Goal: Communication & Community: Answer question/provide support

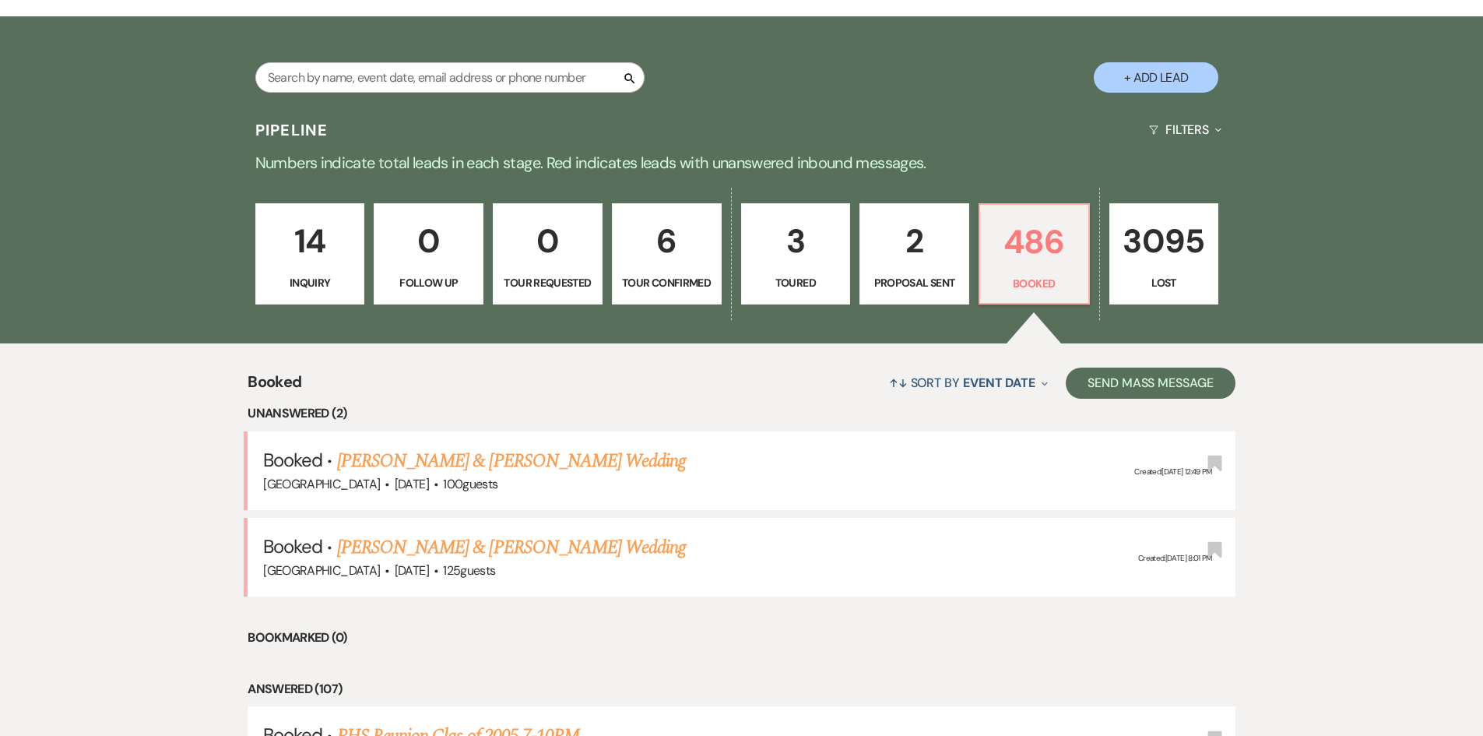
scroll to position [389, 0]
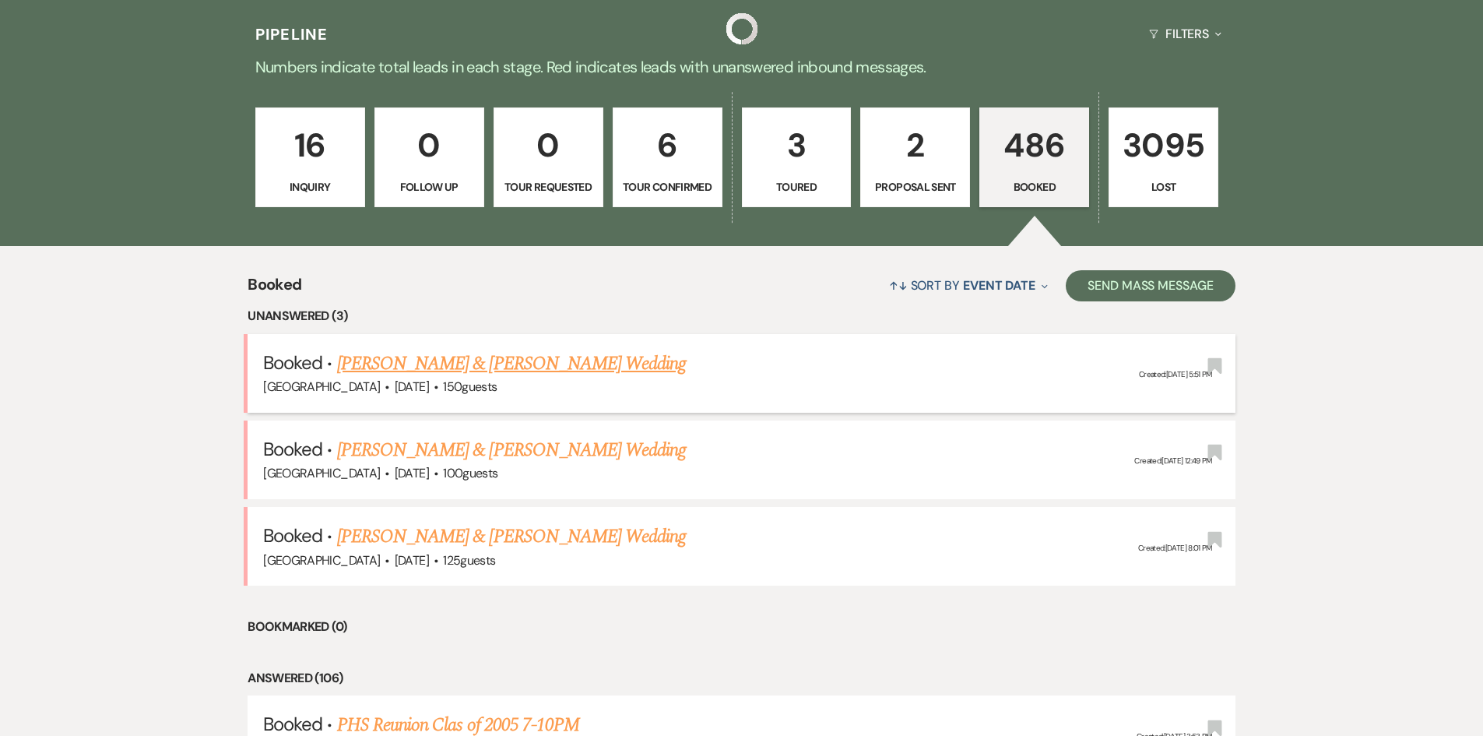
scroll to position [389, 0]
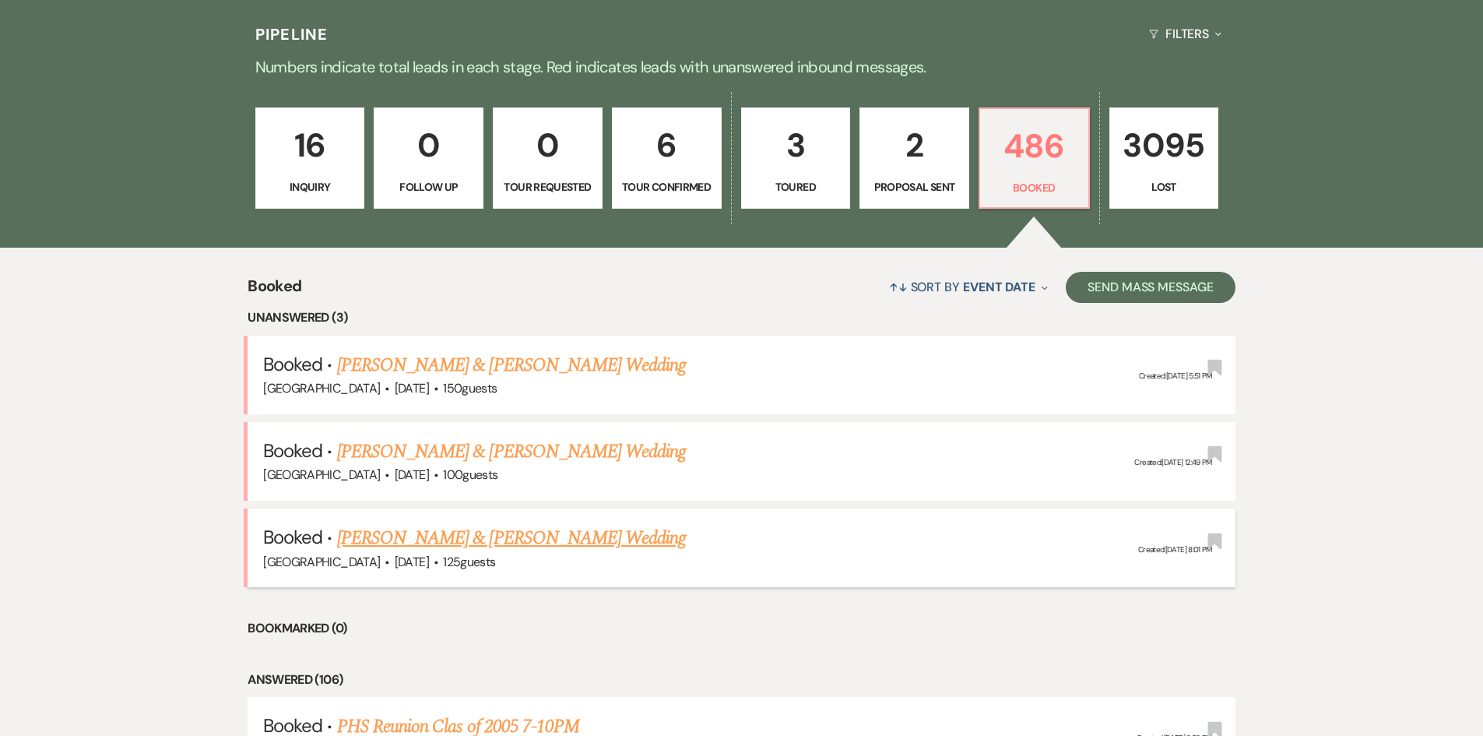
click at [465, 535] on link "[PERSON_NAME] & [PERSON_NAME] Wedding" at bounding box center [511, 538] width 349 height 28
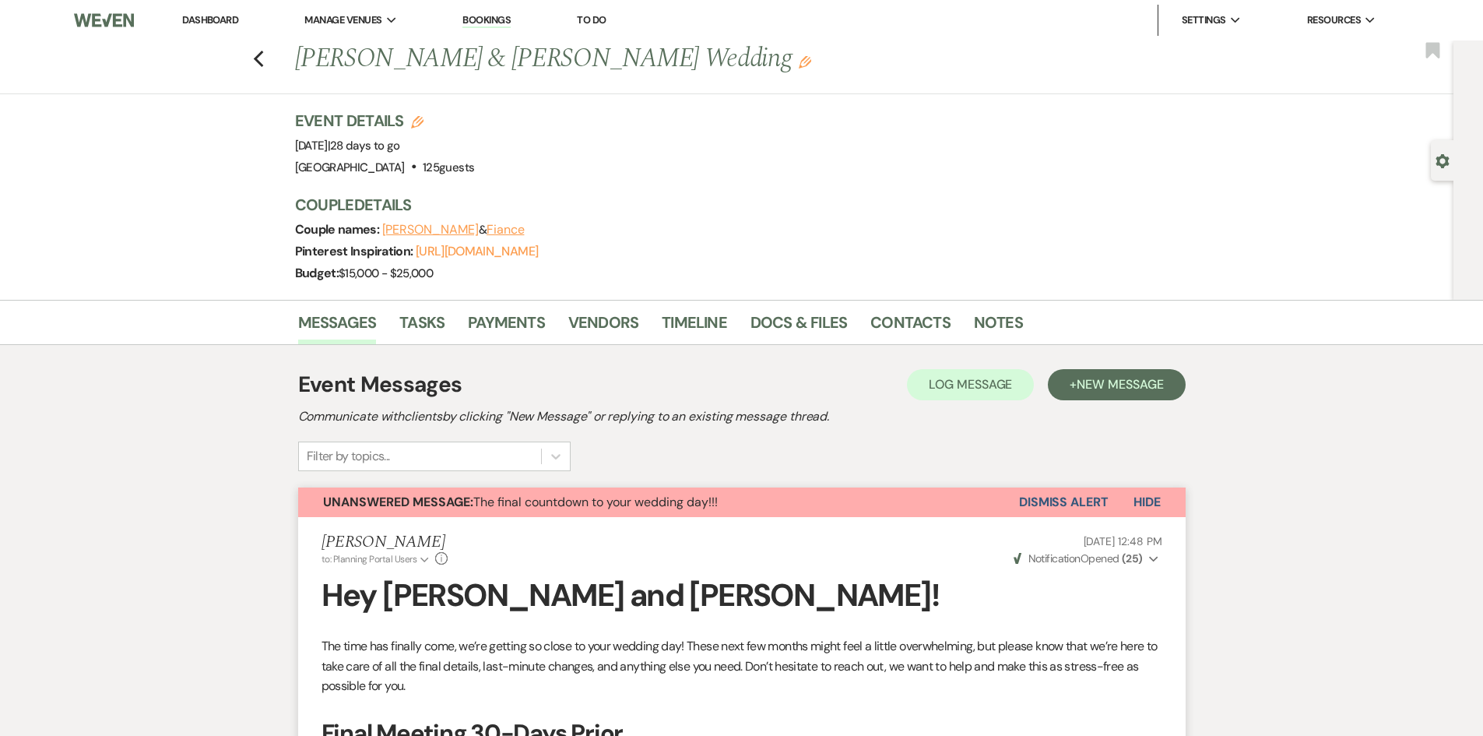
click at [207, 22] on link "Dashboard" at bounding box center [210, 19] width 56 height 13
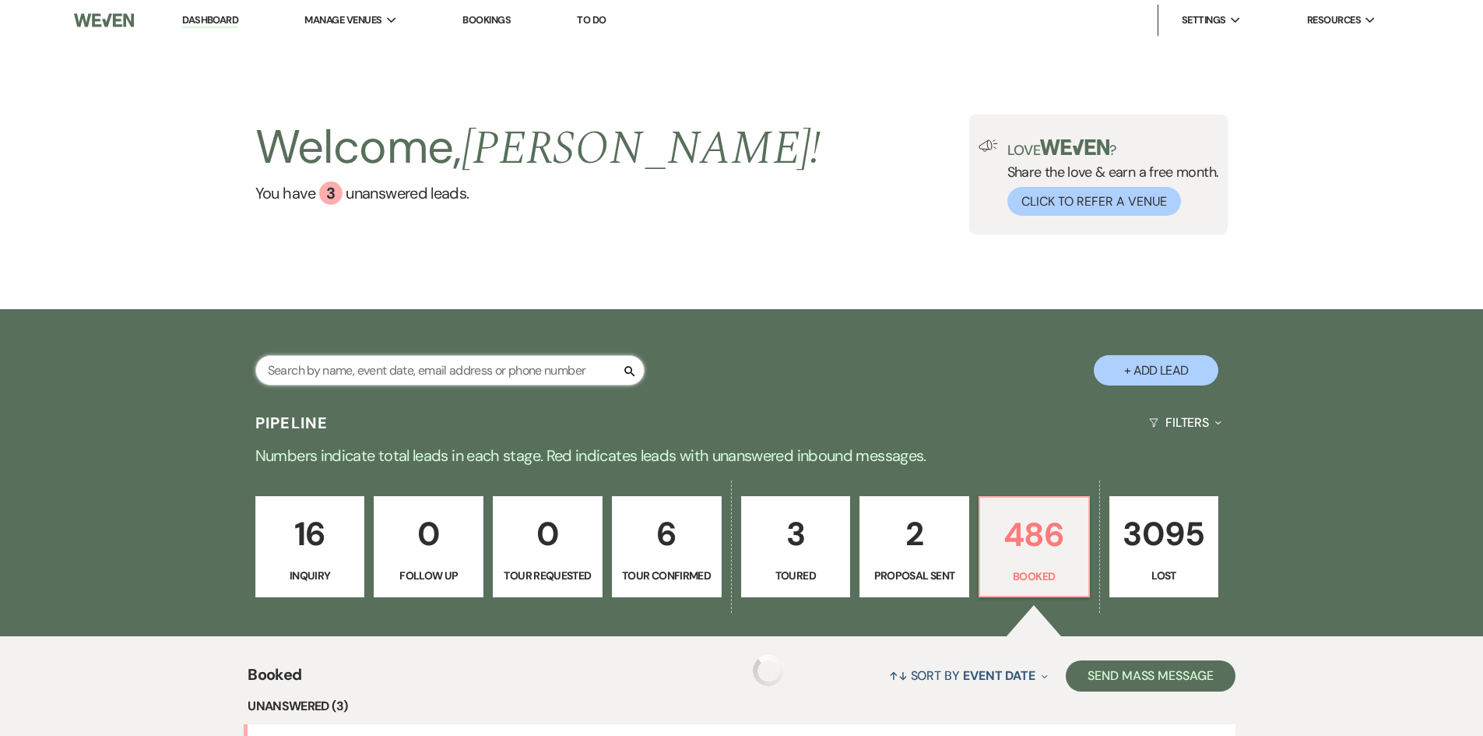
click at [397, 375] on input "text" at bounding box center [449, 370] width 389 height 30
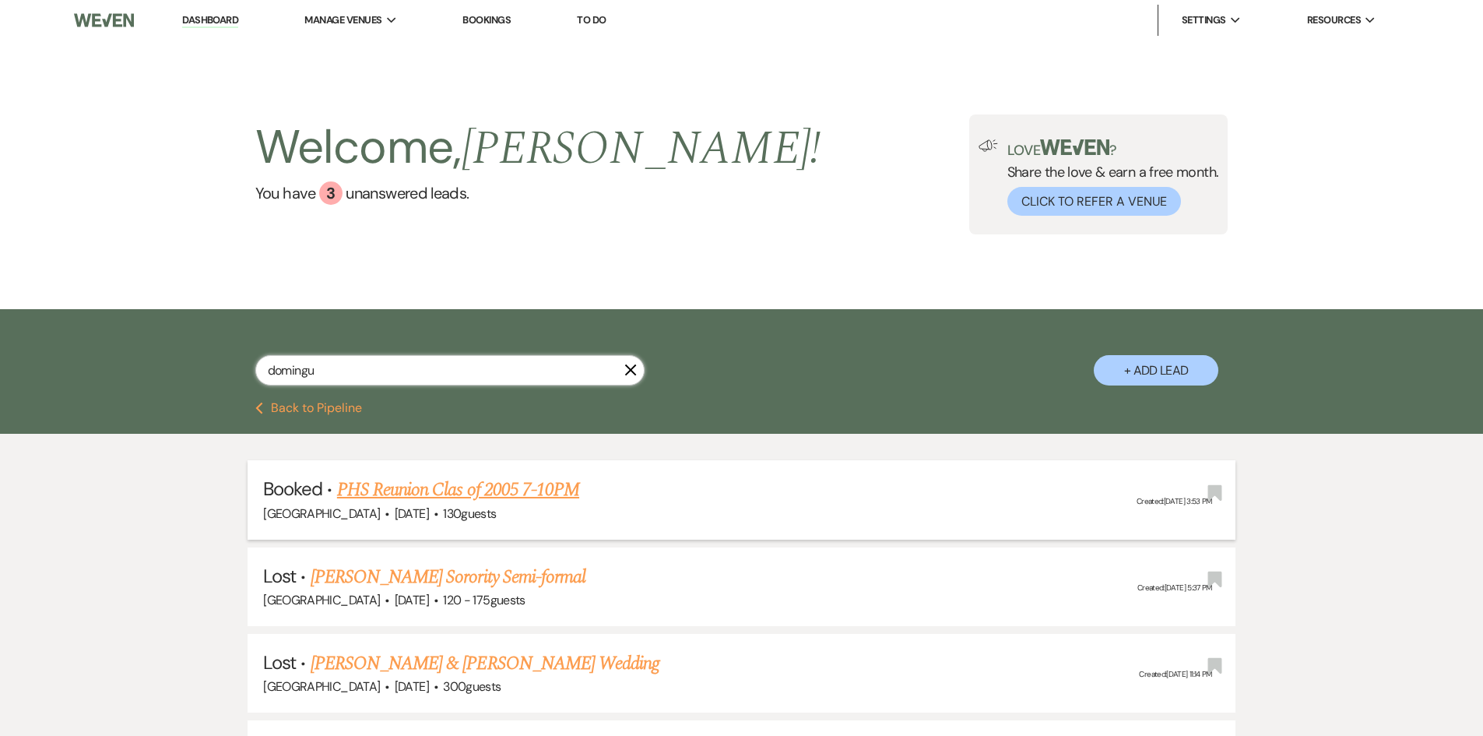
type input "domingu"
click at [413, 484] on link "PHS Reunion Clas of 2005 7-10PM" at bounding box center [458, 490] width 242 height 28
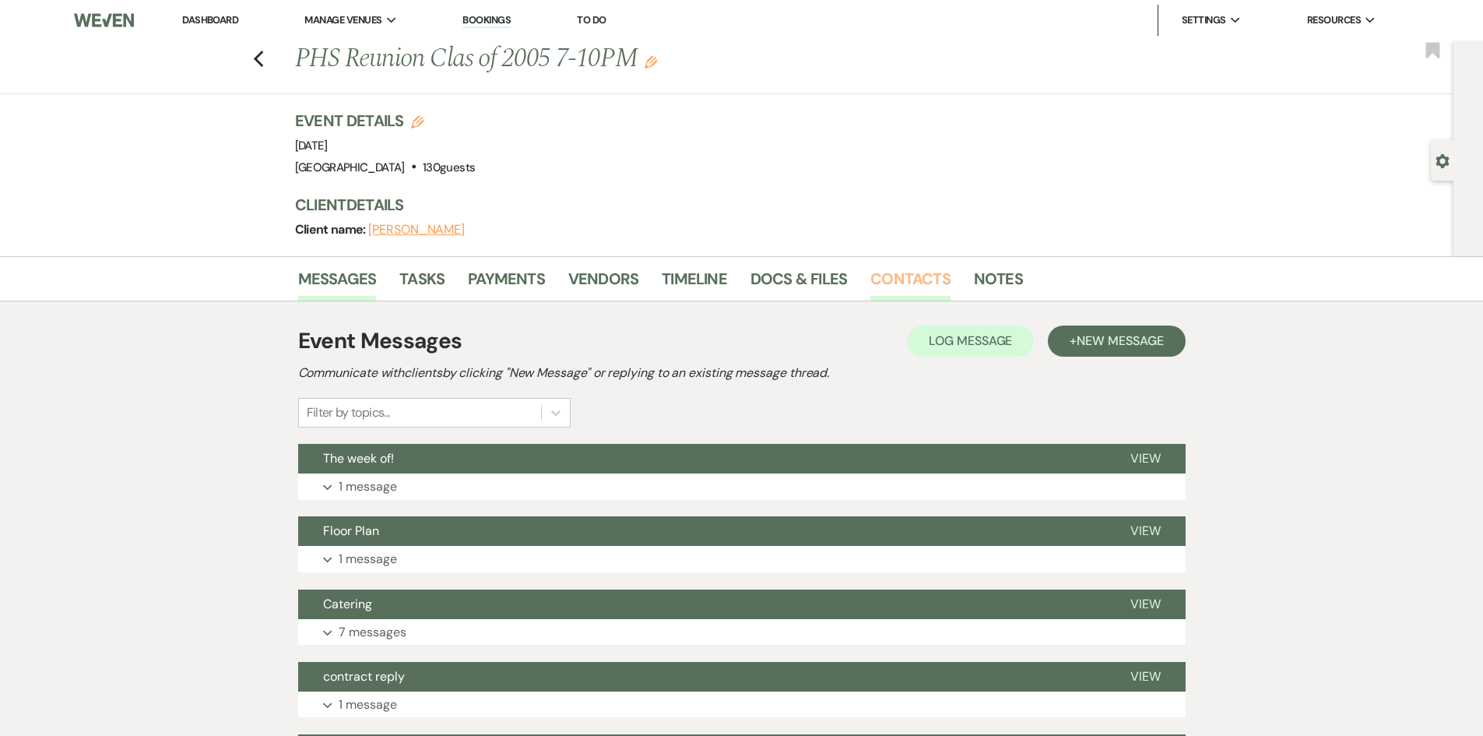
click at [898, 284] on link "Contacts" at bounding box center [911, 283] width 80 height 34
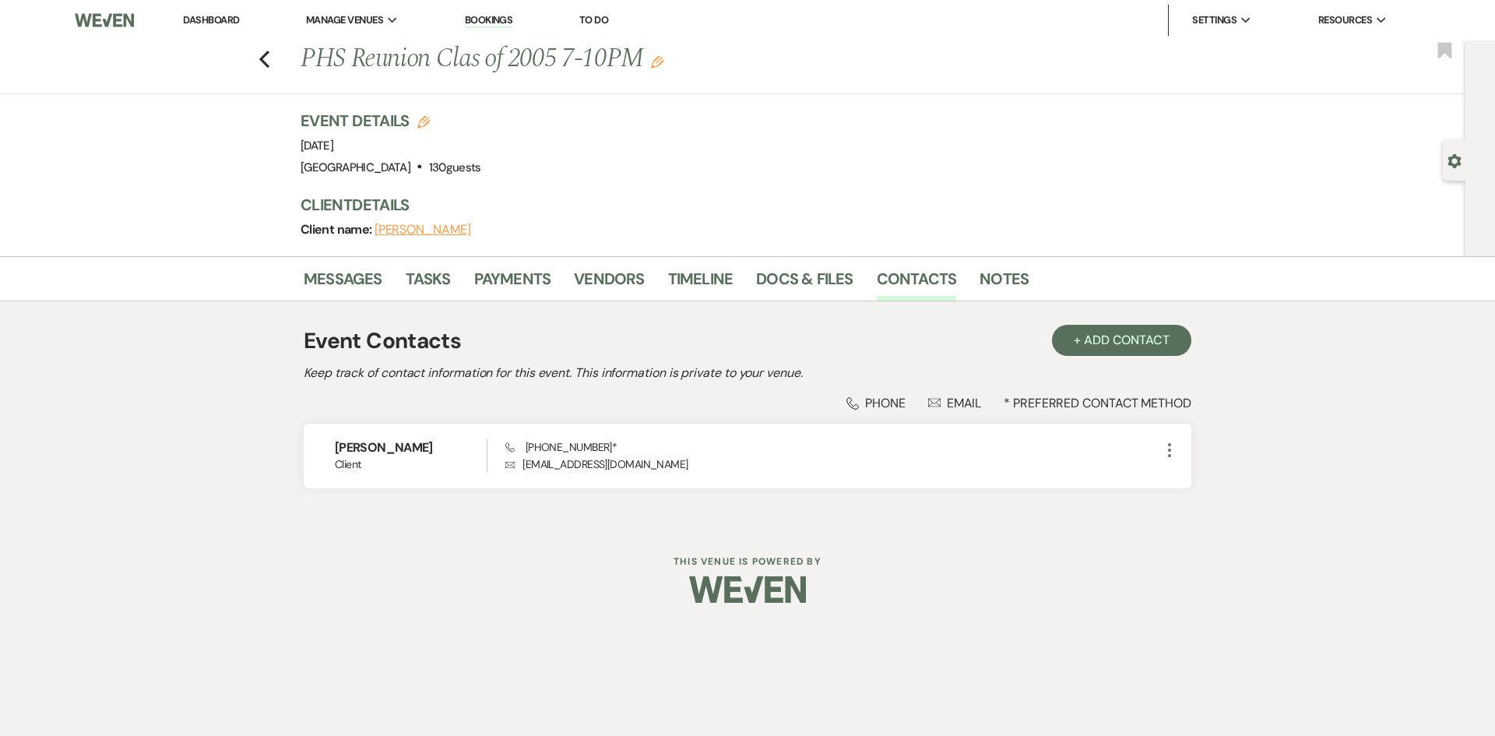
click at [195, 16] on link "Dashboard" at bounding box center [211, 19] width 56 height 13
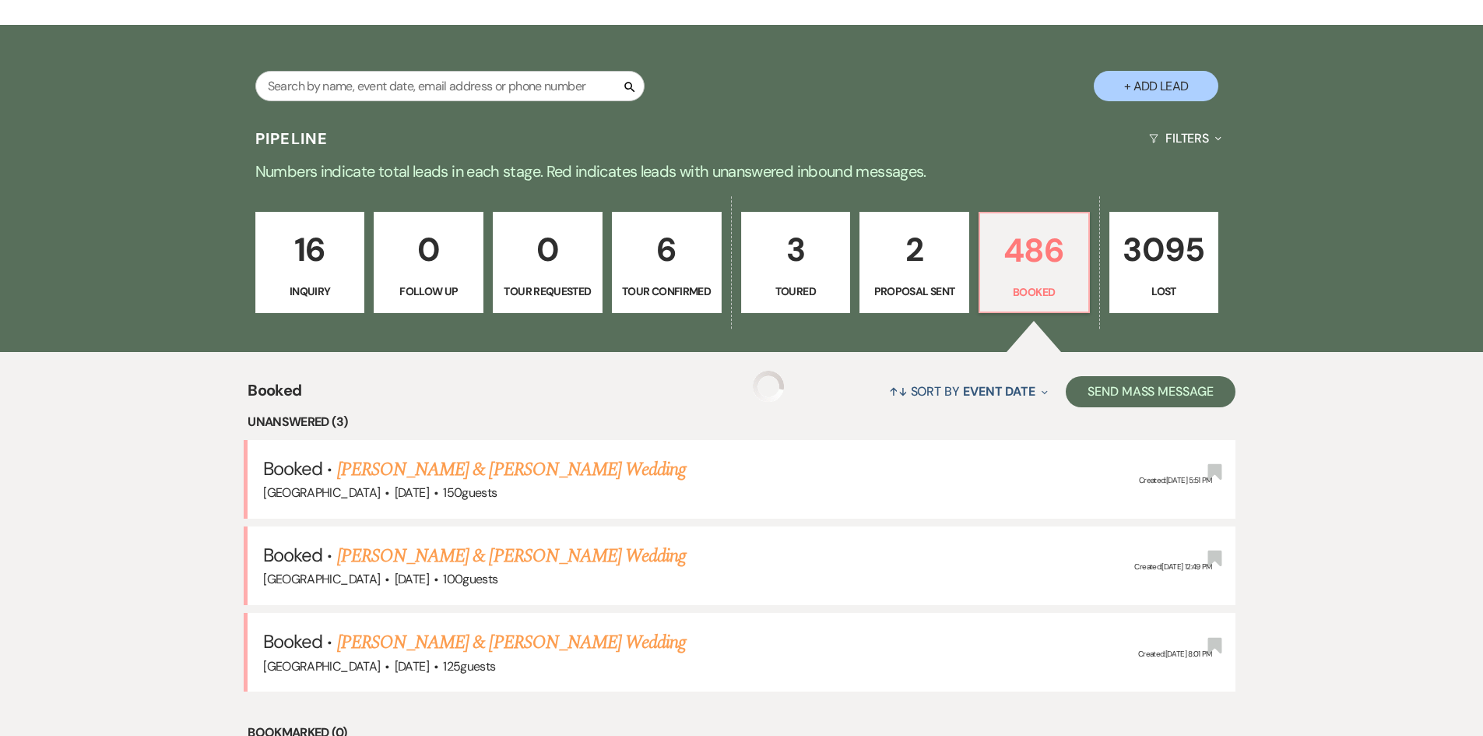
scroll to position [311, 0]
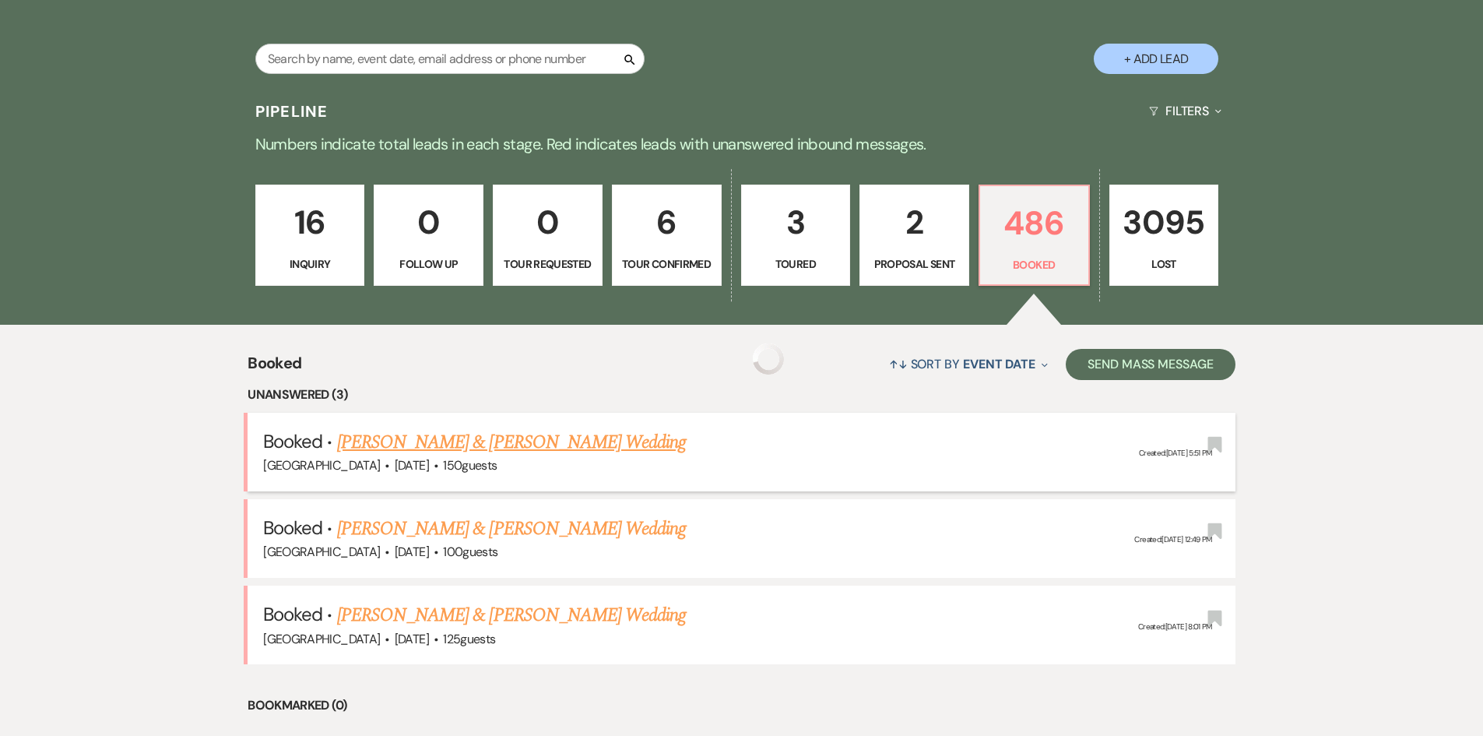
click at [470, 433] on link "[PERSON_NAME] & [PERSON_NAME] Wedding" at bounding box center [511, 442] width 349 height 28
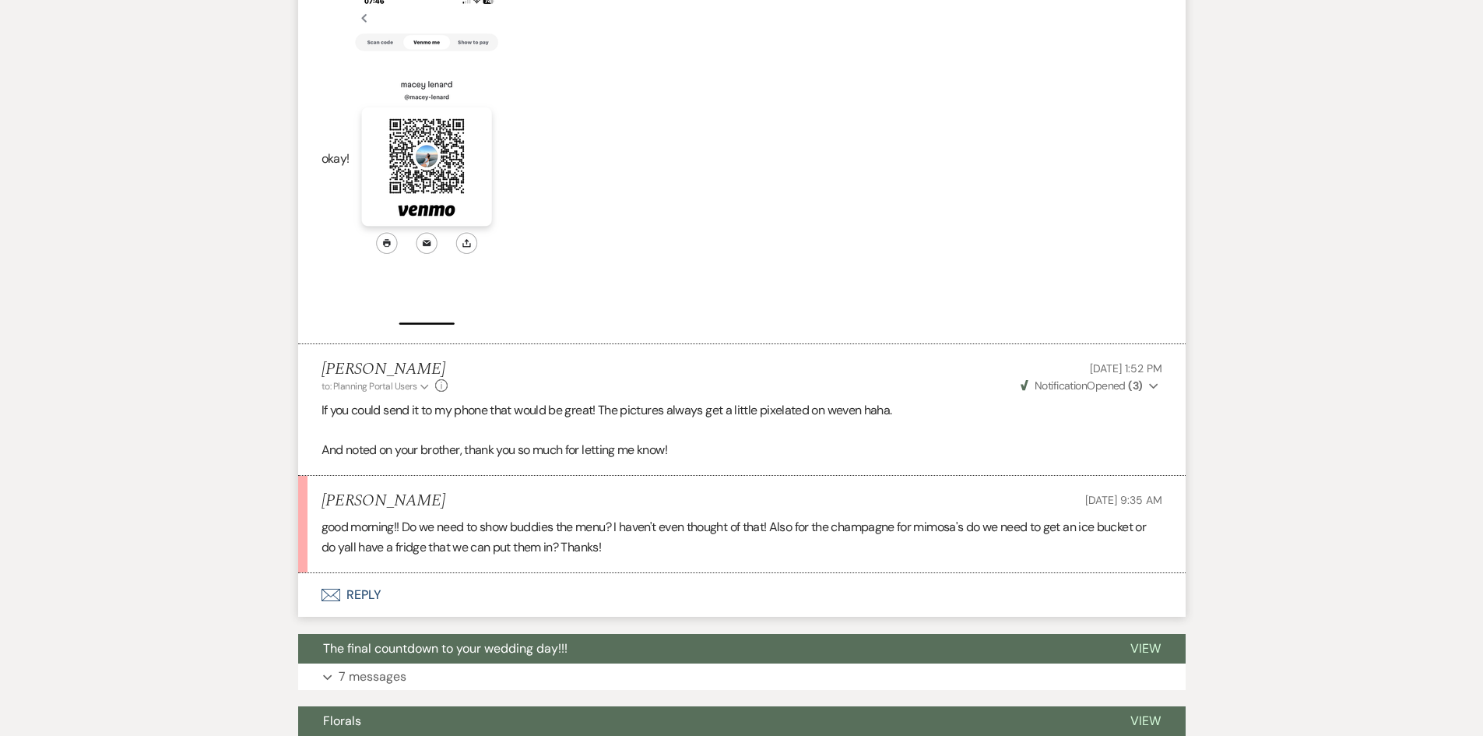
scroll to position [1713, 0]
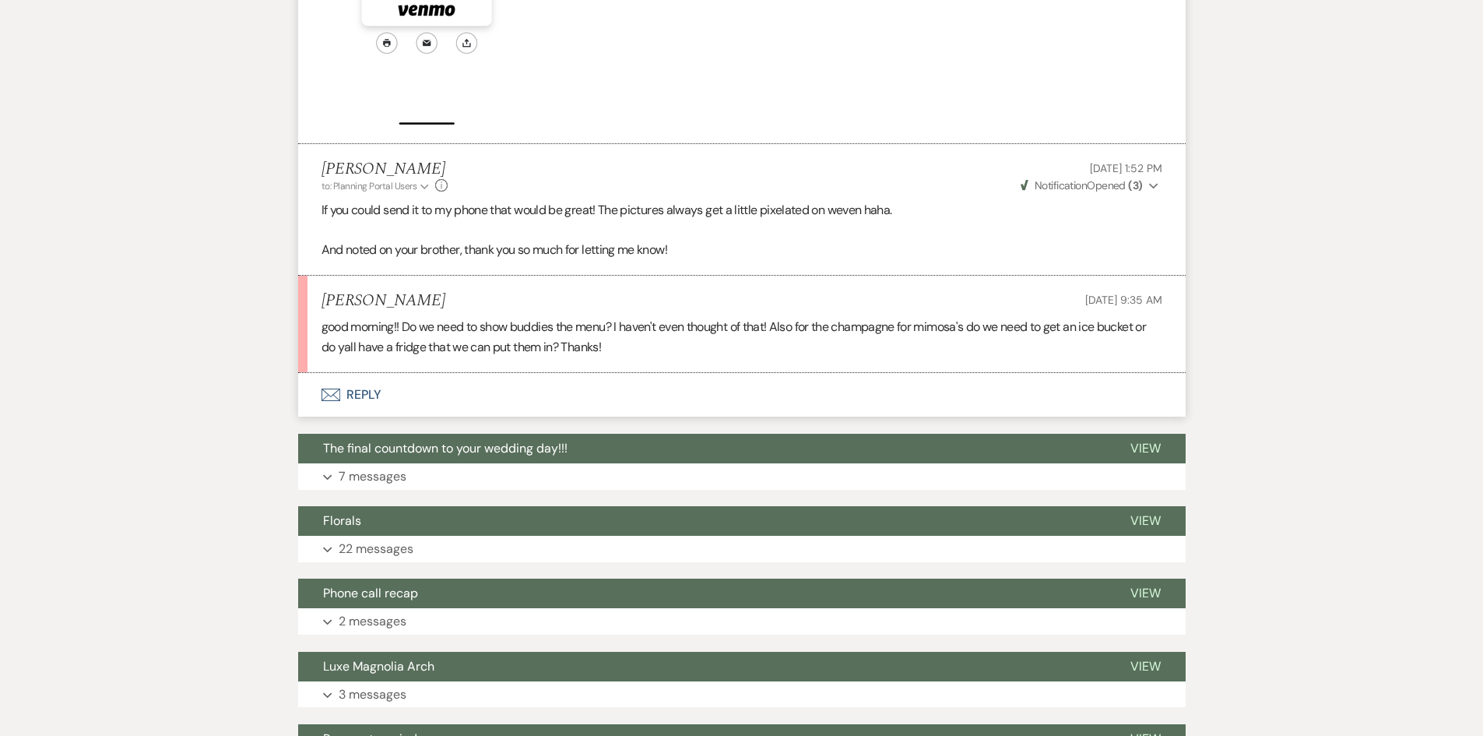
click at [396, 388] on button "Envelope Reply" at bounding box center [742, 395] width 888 height 44
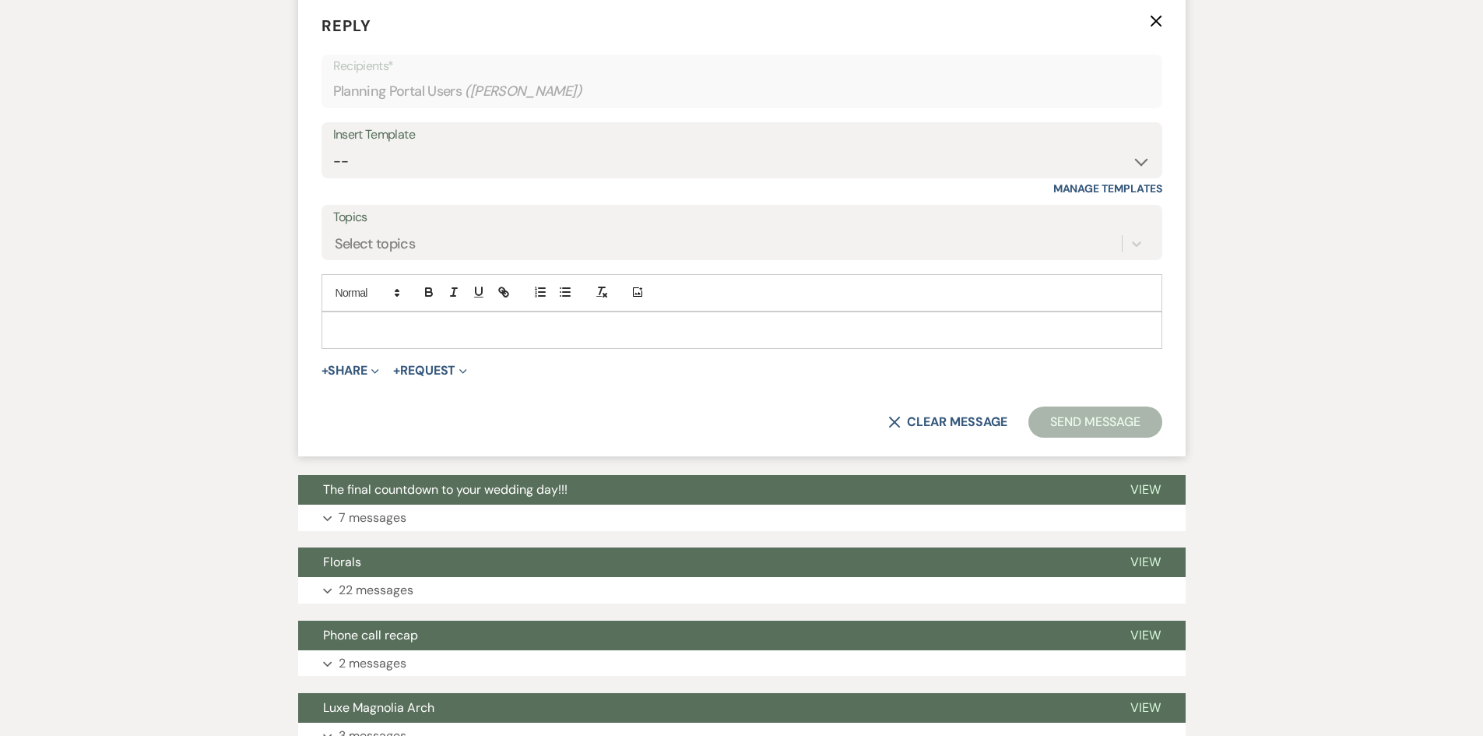
scroll to position [2093, 0]
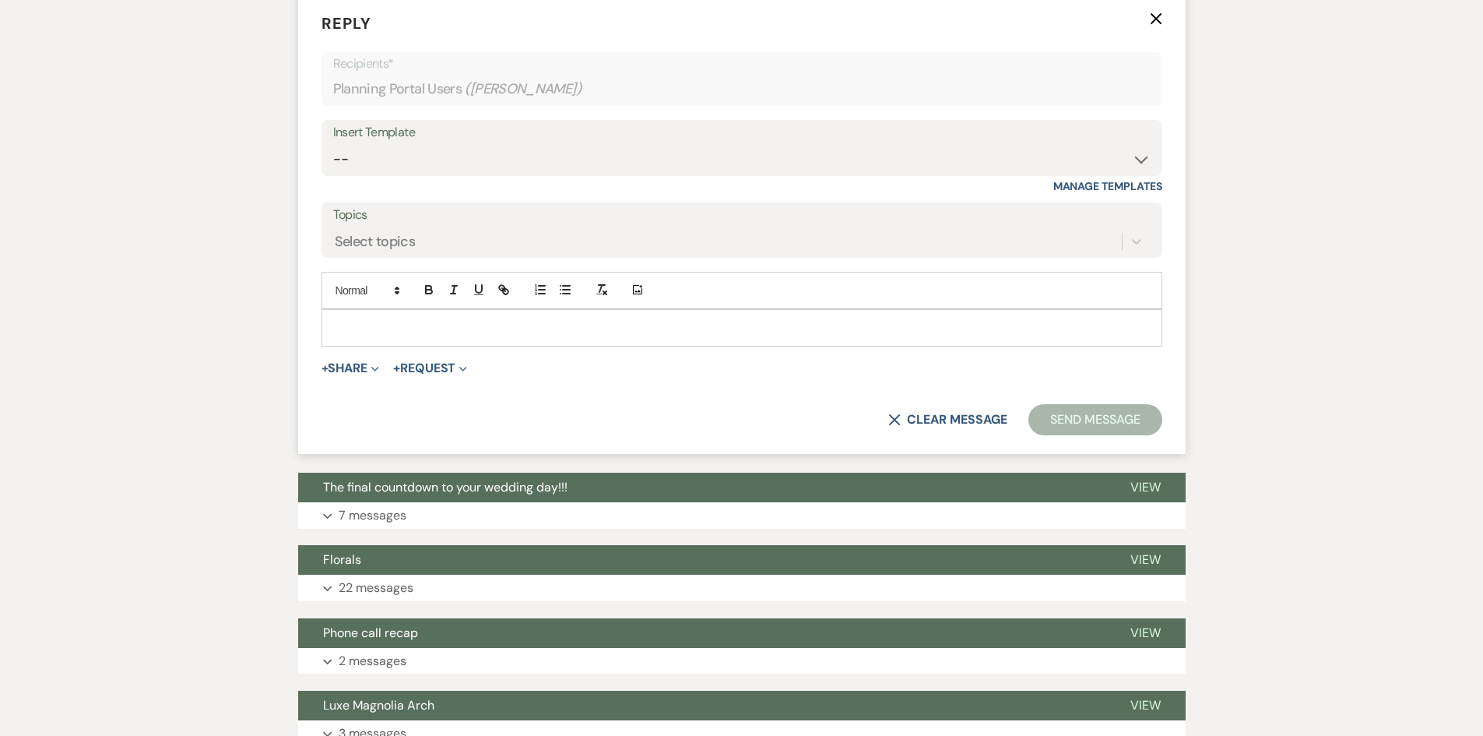
click at [382, 319] on p at bounding box center [742, 327] width 816 height 17
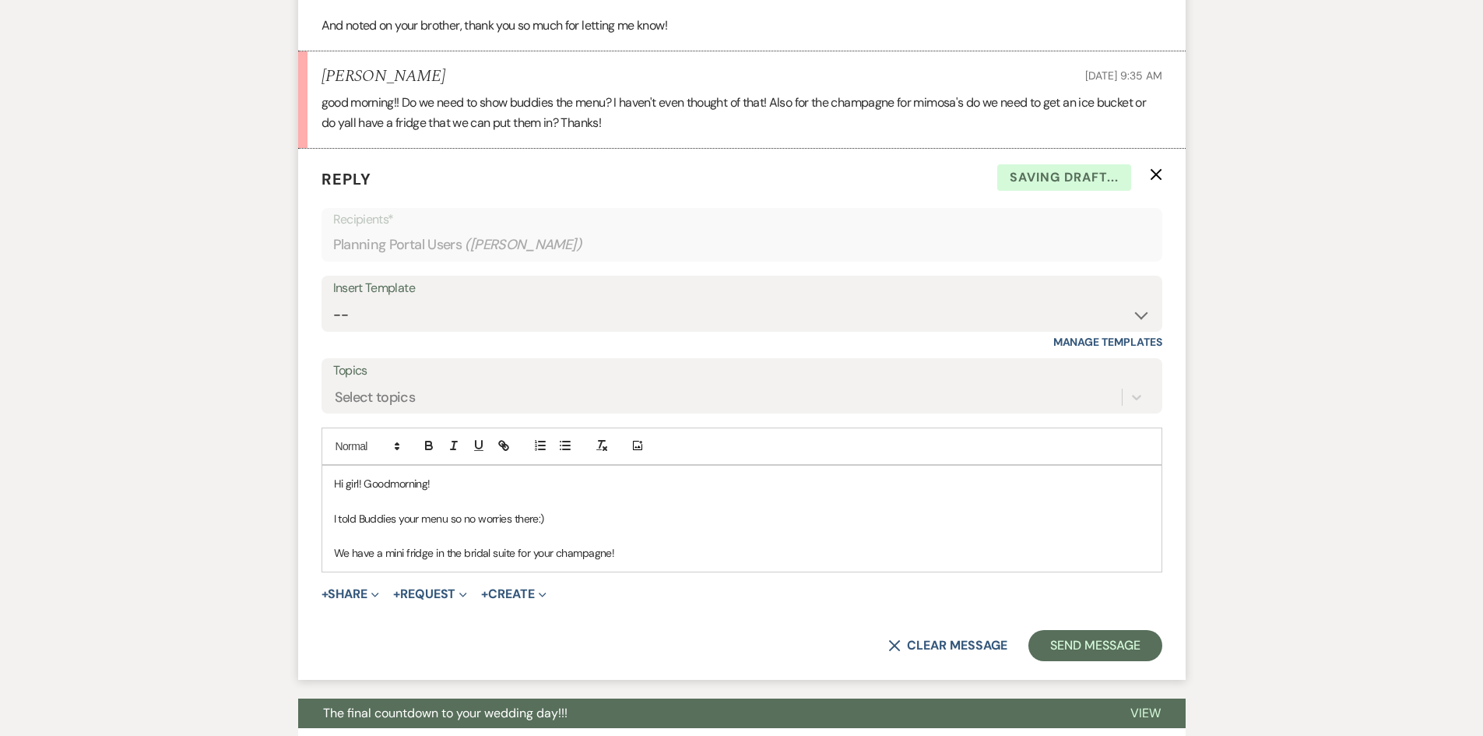
scroll to position [2015, 0]
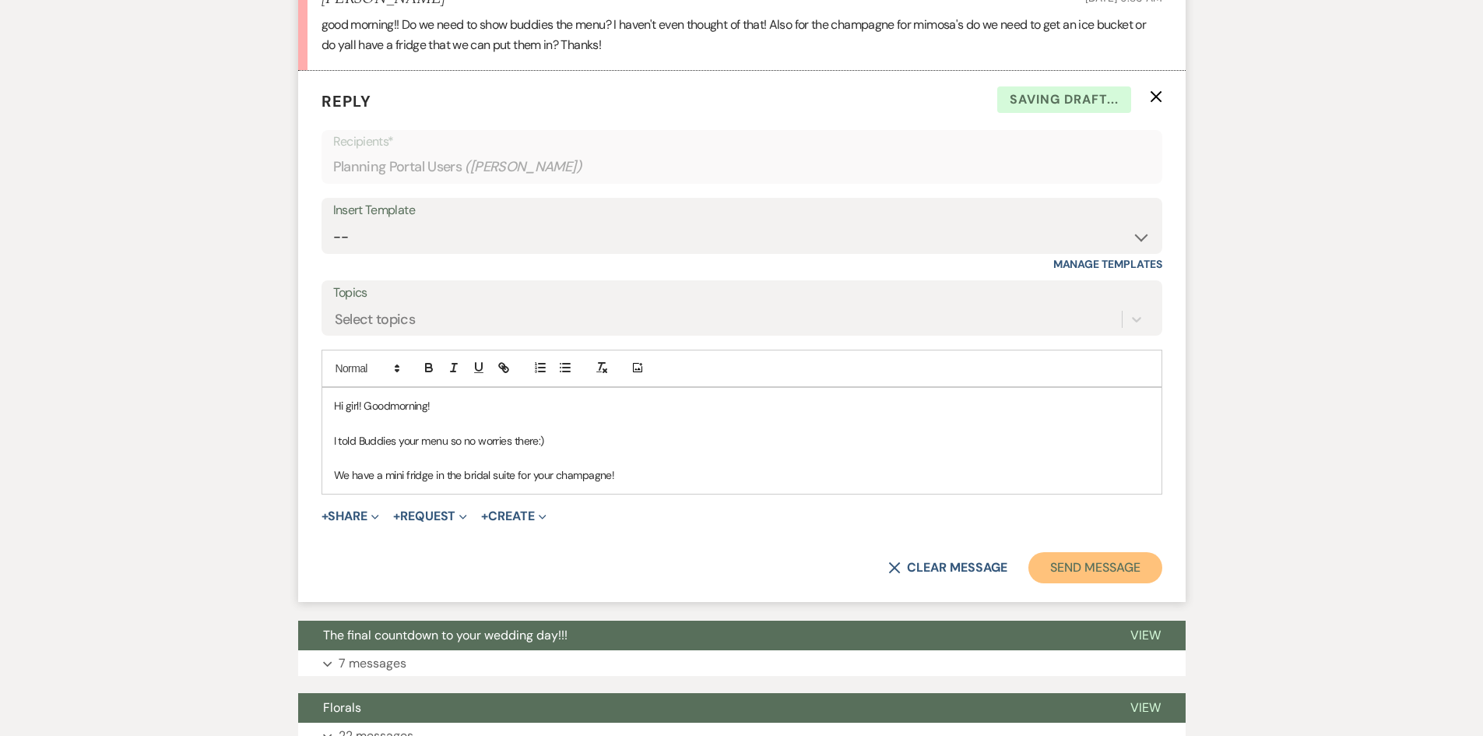
click at [1063, 552] on button "Send Message" at bounding box center [1095, 567] width 133 height 31
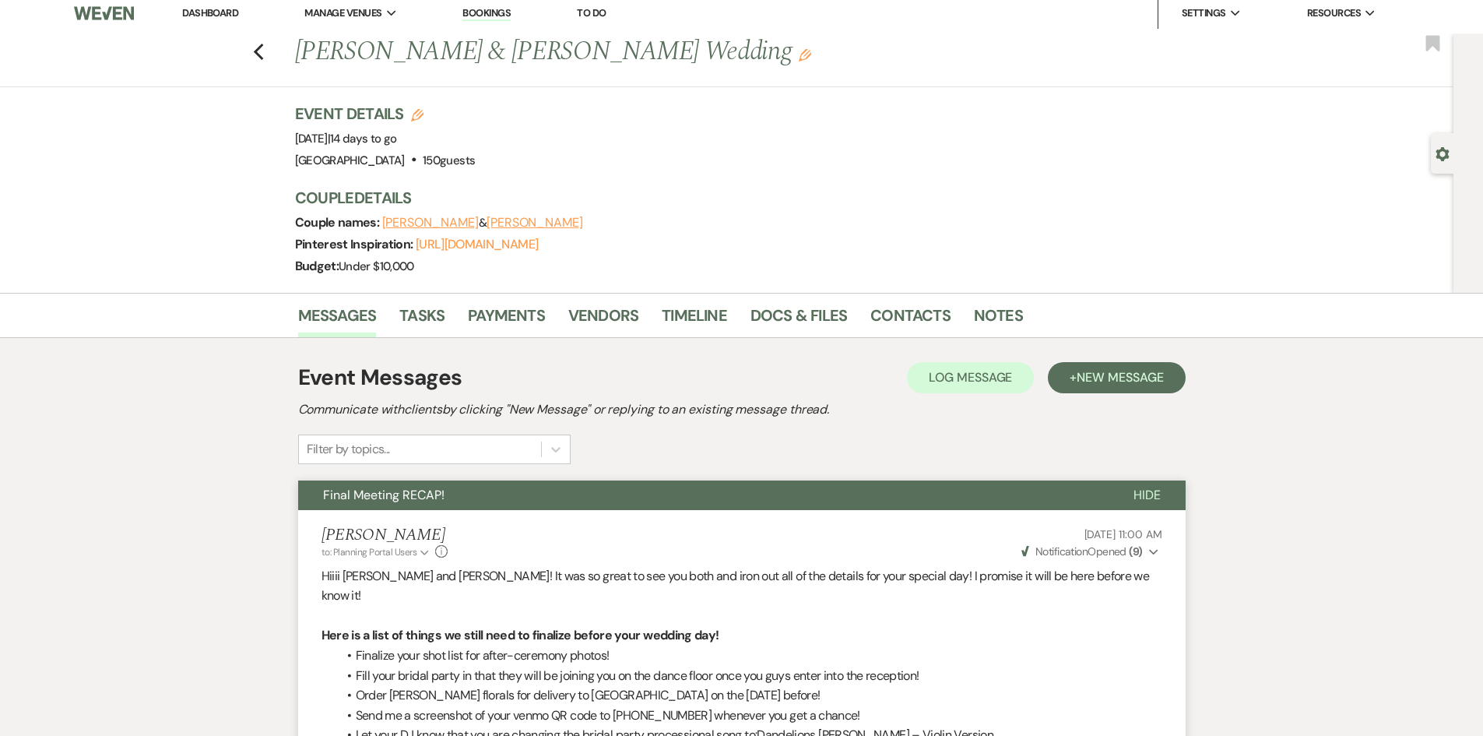
scroll to position [0, 0]
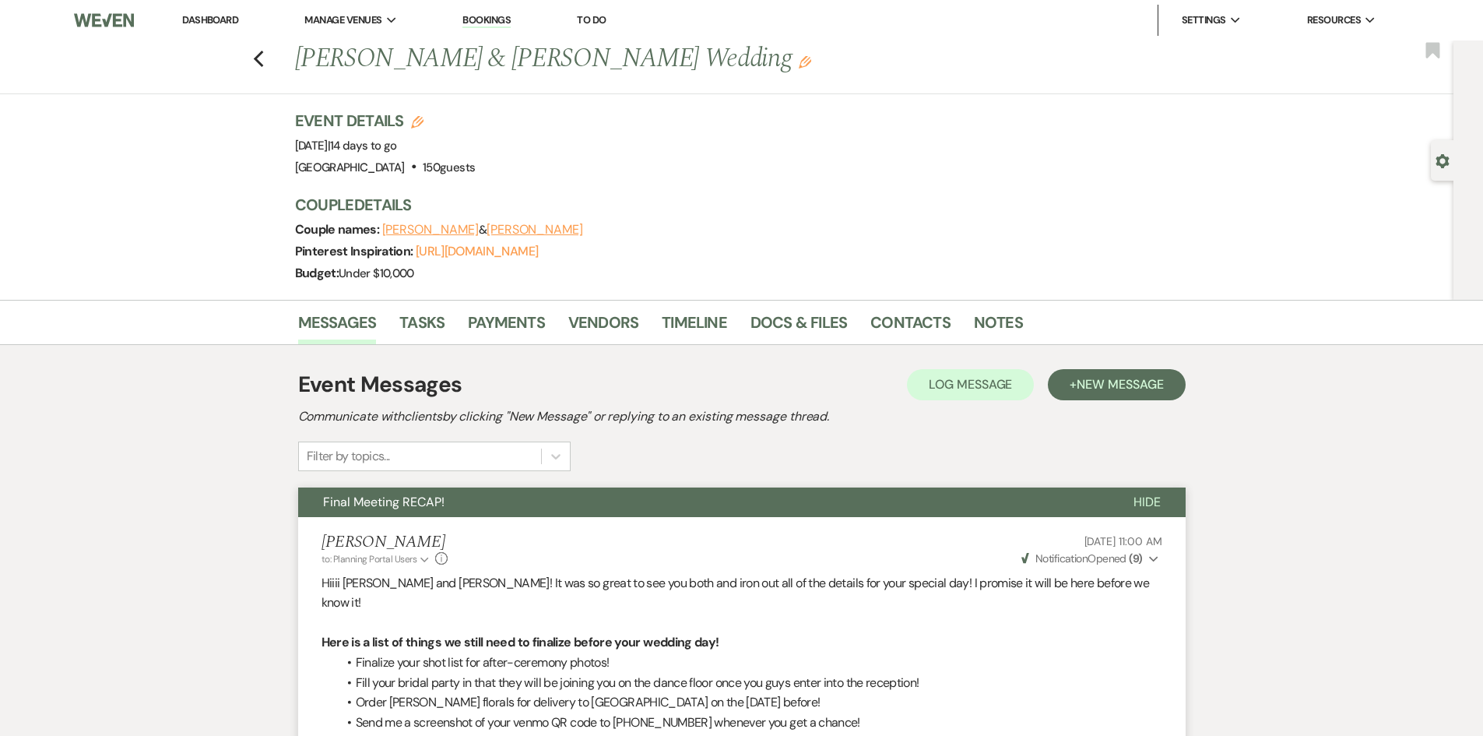
click at [202, 21] on link "Dashboard" at bounding box center [210, 19] width 56 height 13
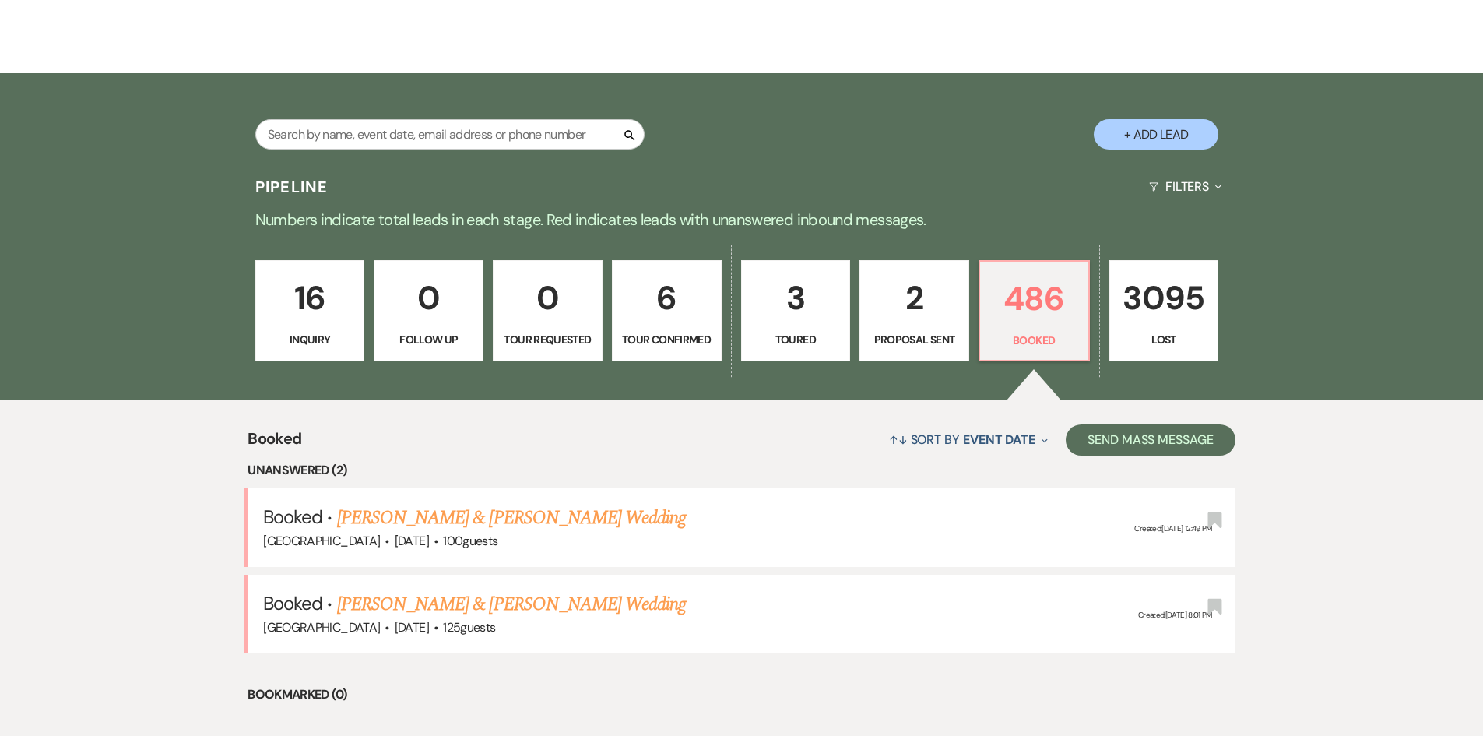
scroll to position [389, 0]
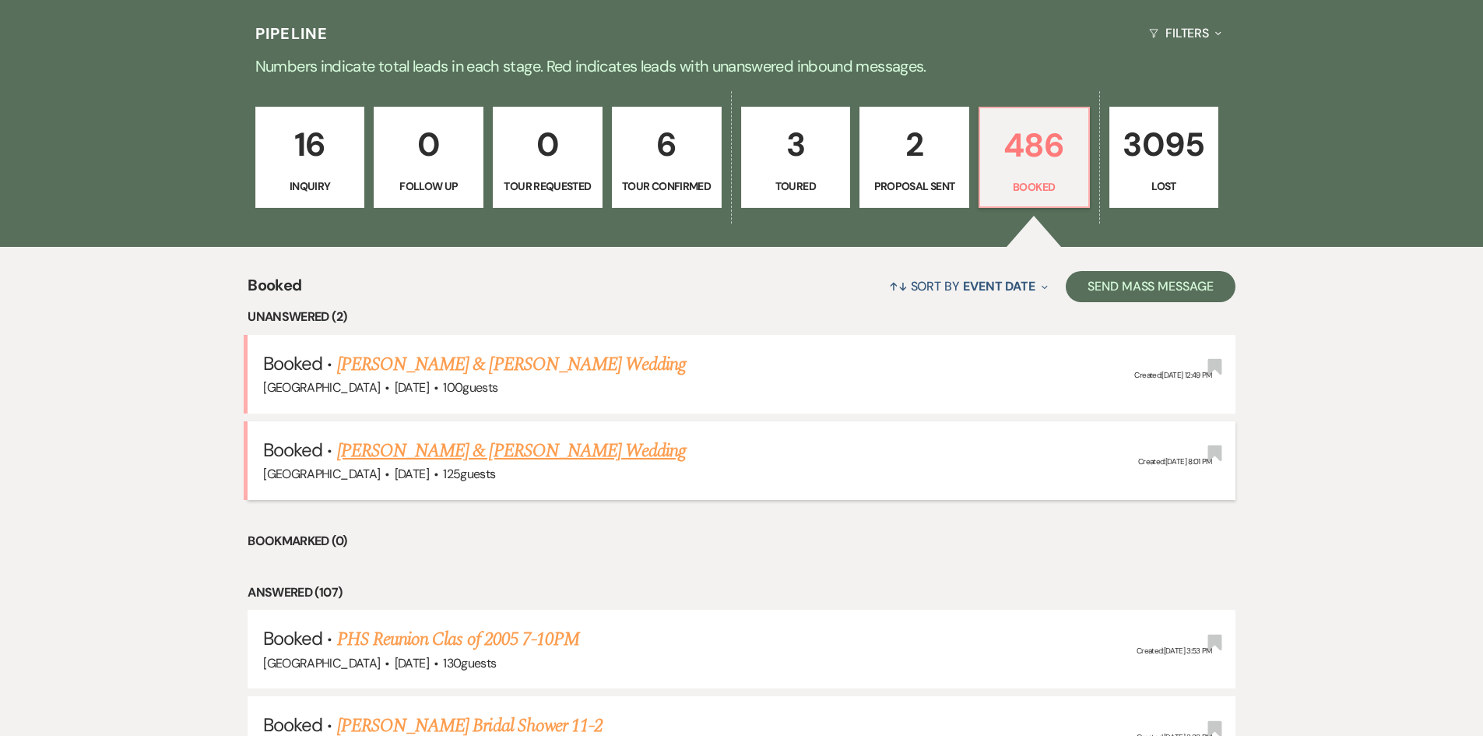
click at [408, 460] on link "[PERSON_NAME] & [PERSON_NAME] Wedding" at bounding box center [511, 451] width 349 height 28
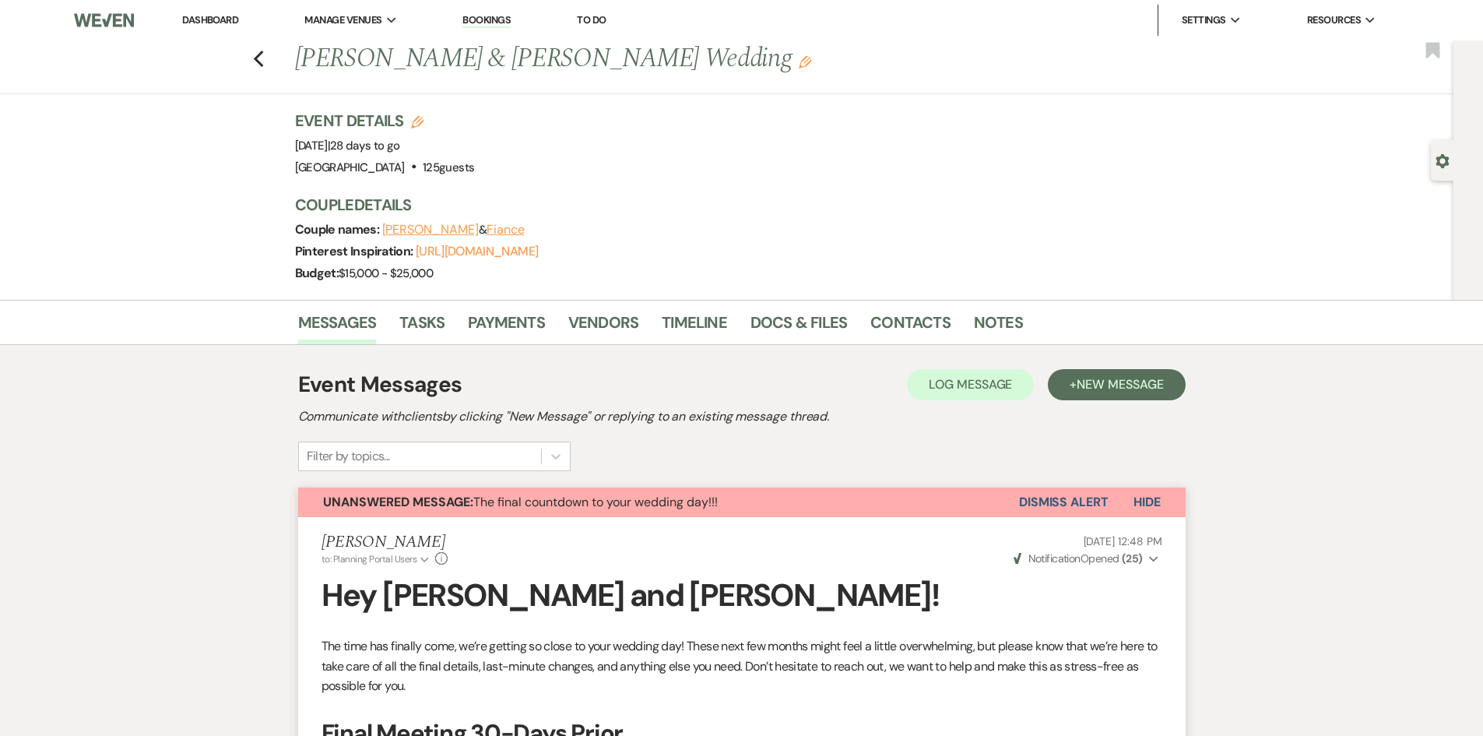
click at [224, 21] on link "Dashboard" at bounding box center [210, 19] width 56 height 13
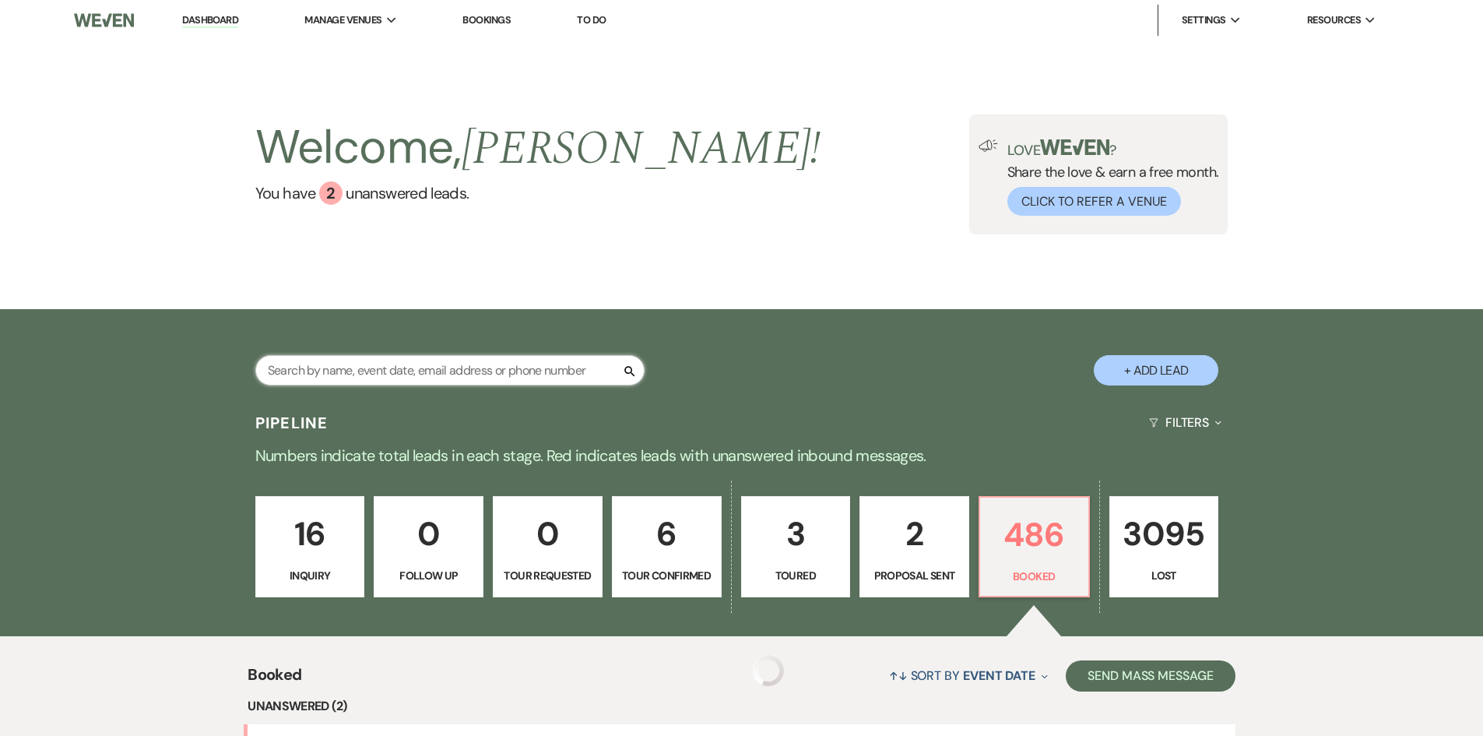
click at [435, 356] on input "text" at bounding box center [449, 370] width 389 height 30
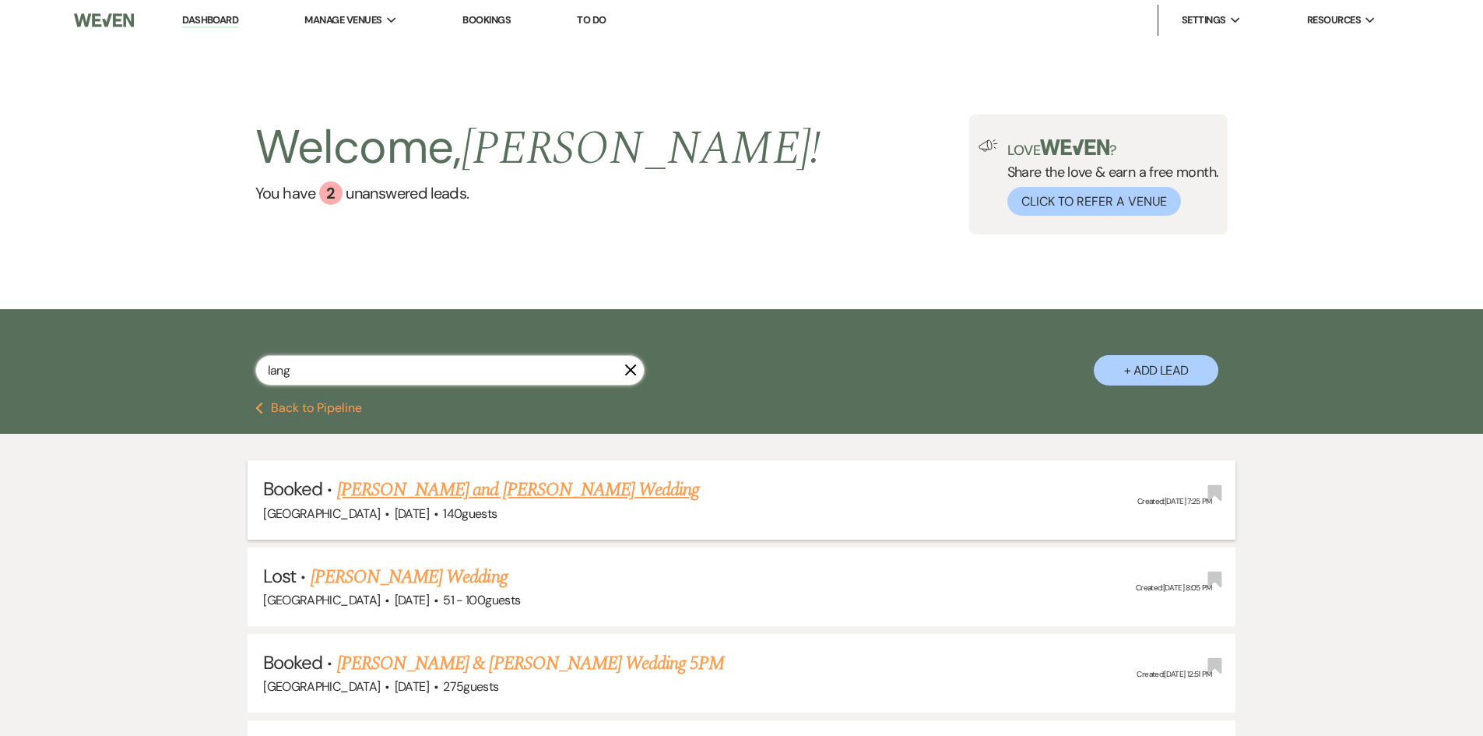
type input "lang"
click at [429, 503] on link "[PERSON_NAME] and [PERSON_NAME] Wedding" at bounding box center [518, 490] width 363 height 28
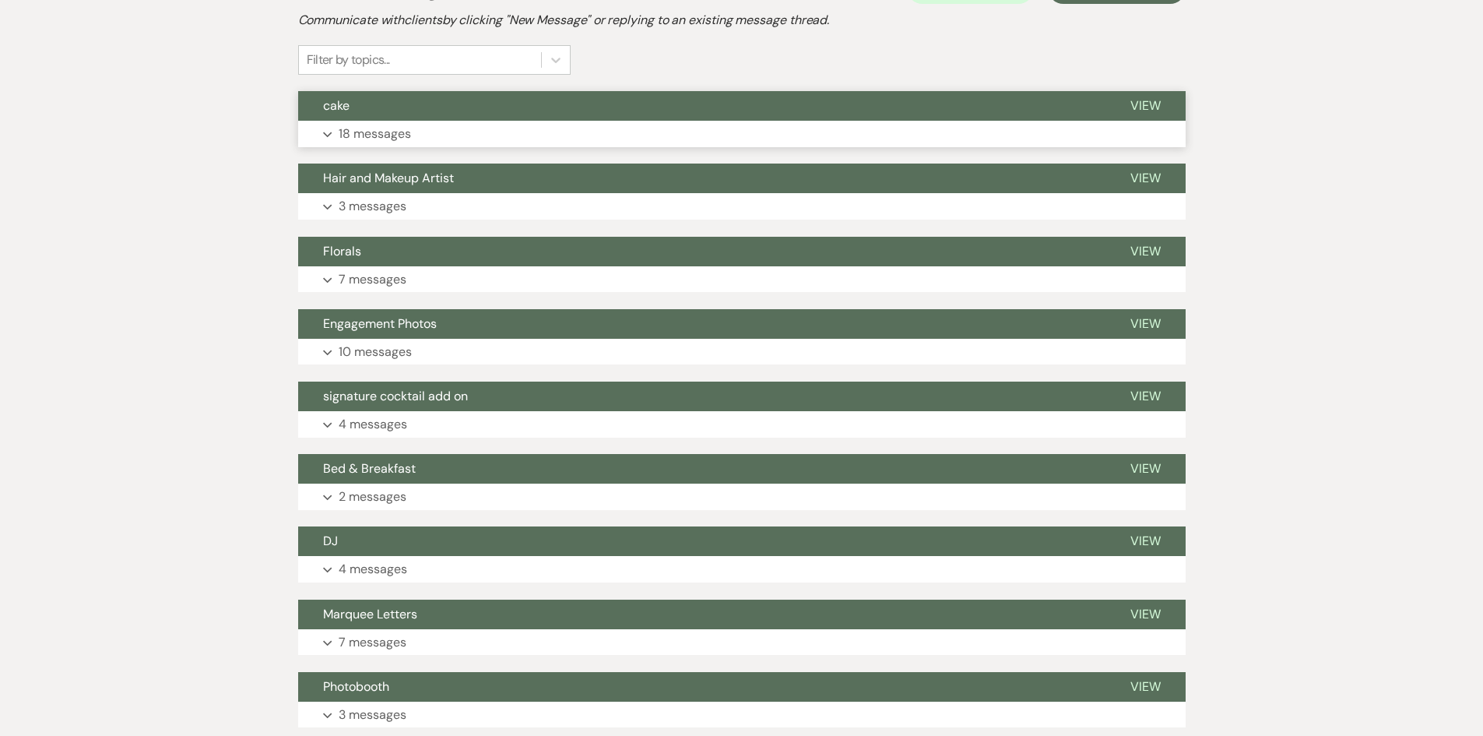
scroll to position [156, 0]
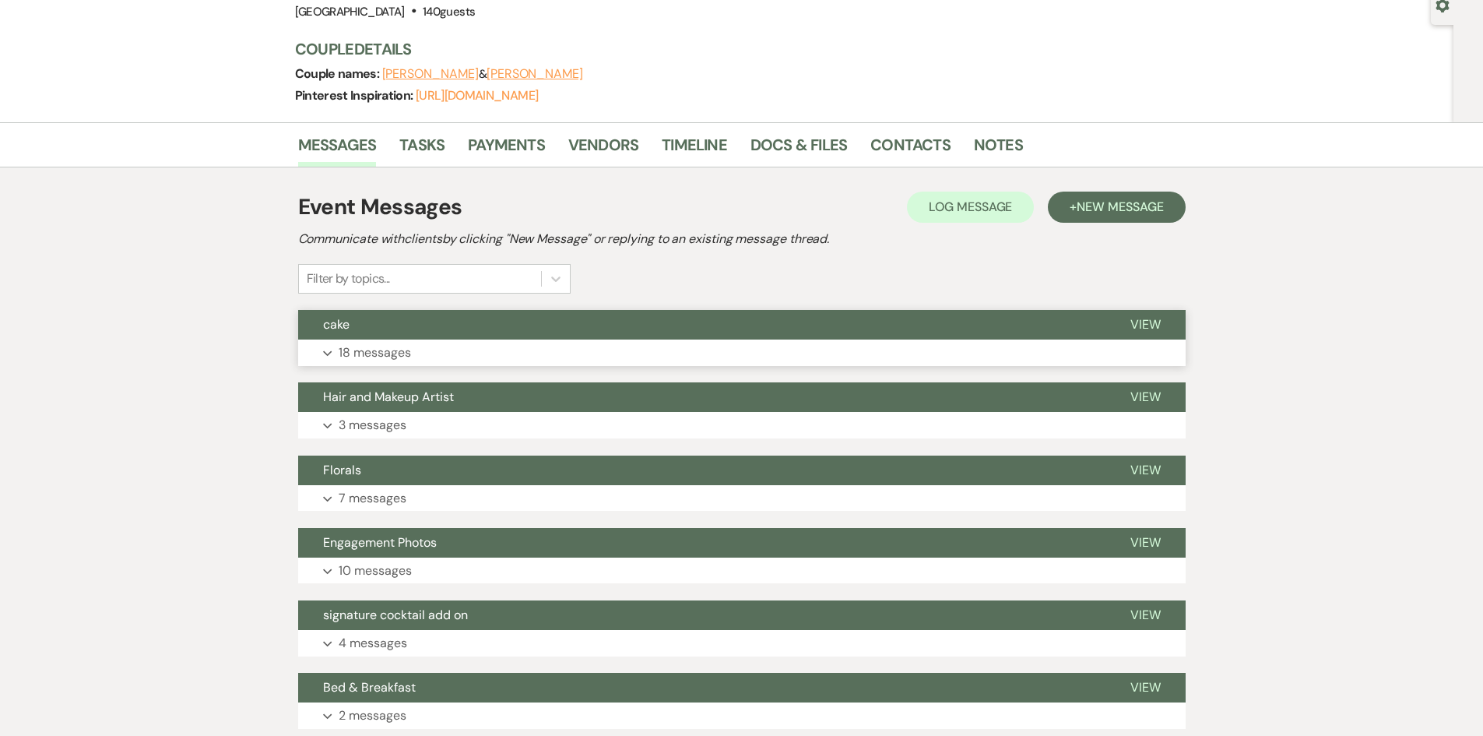
click at [368, 336] on button "cake" at bounding box center [701, 325] width 807 height 30
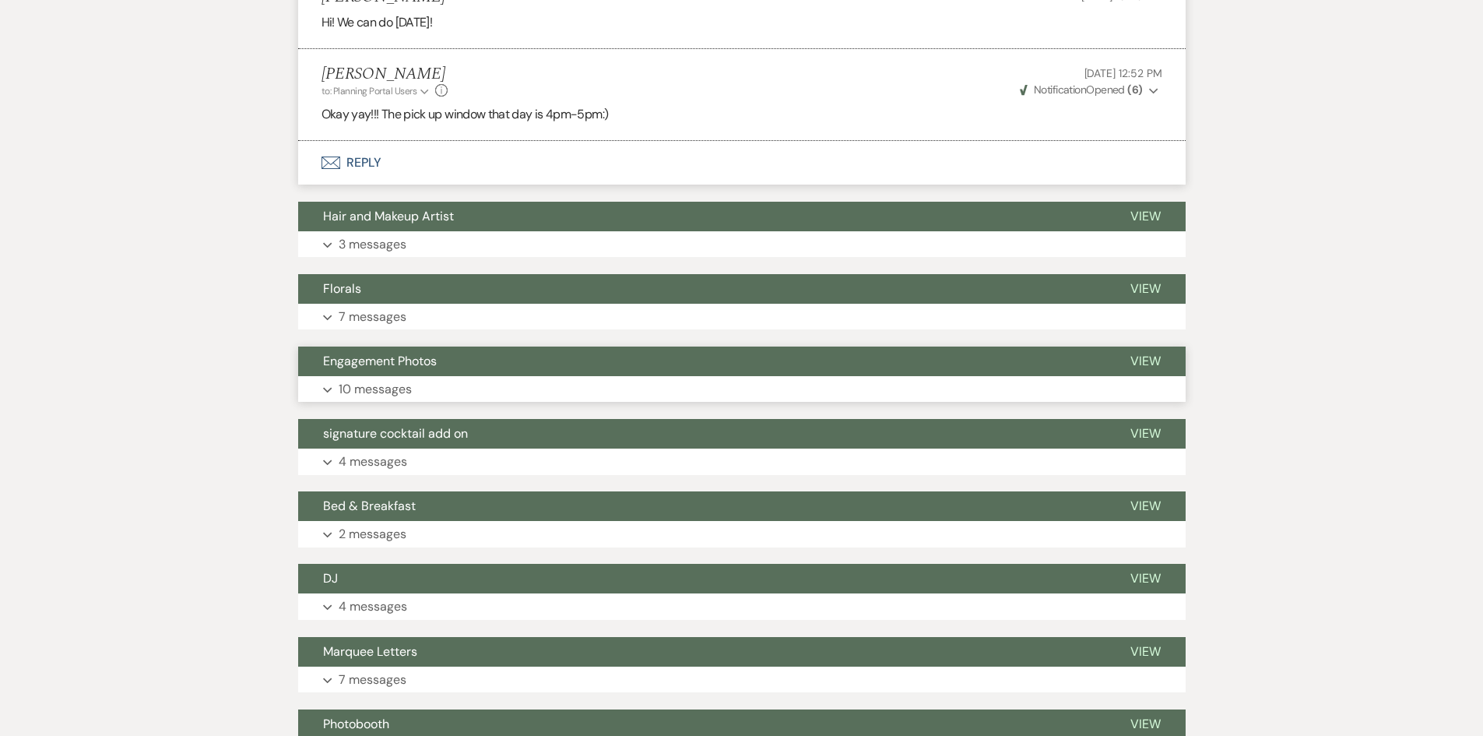
scroll to position [2186, 0]
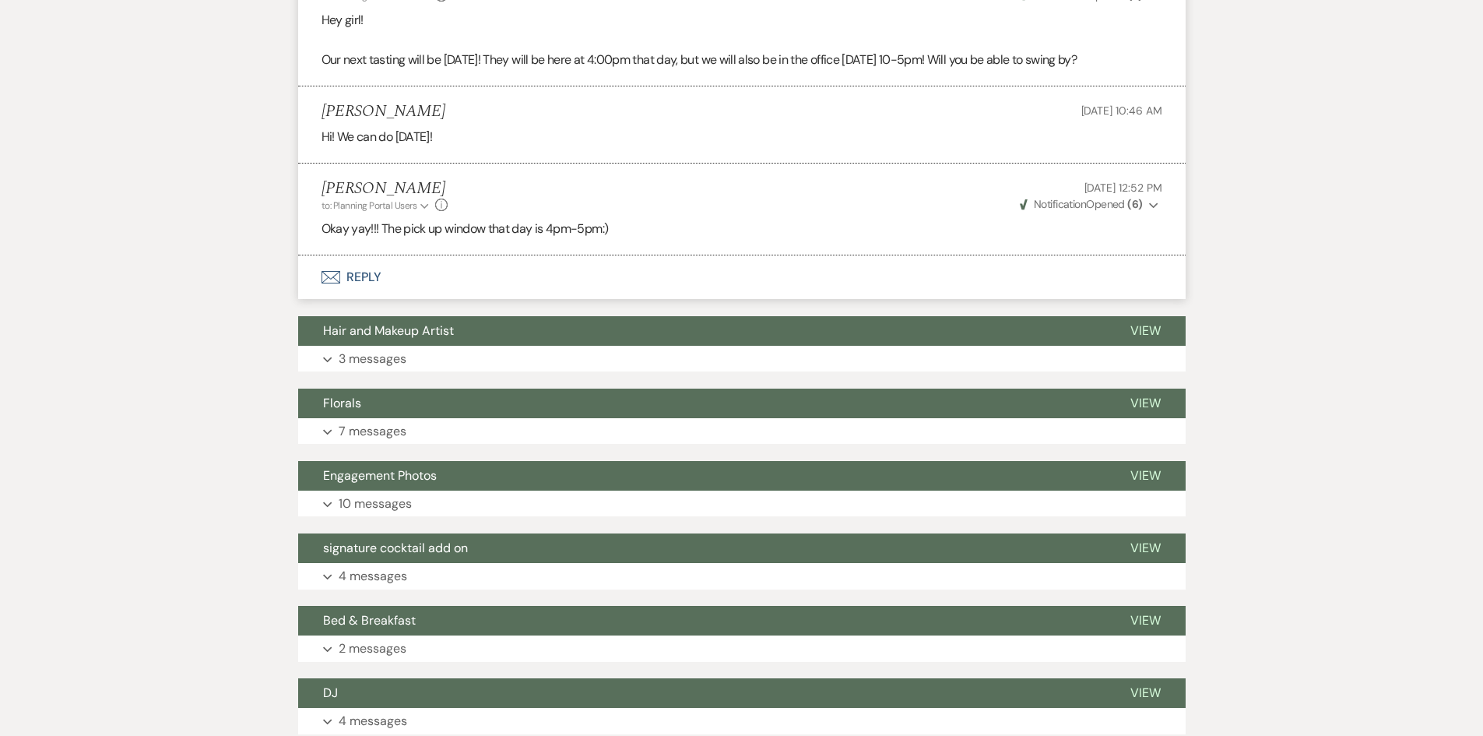
click at [356, 287] on button "Envelope Reply" at bounding box center [742, 277] width 888 height 44
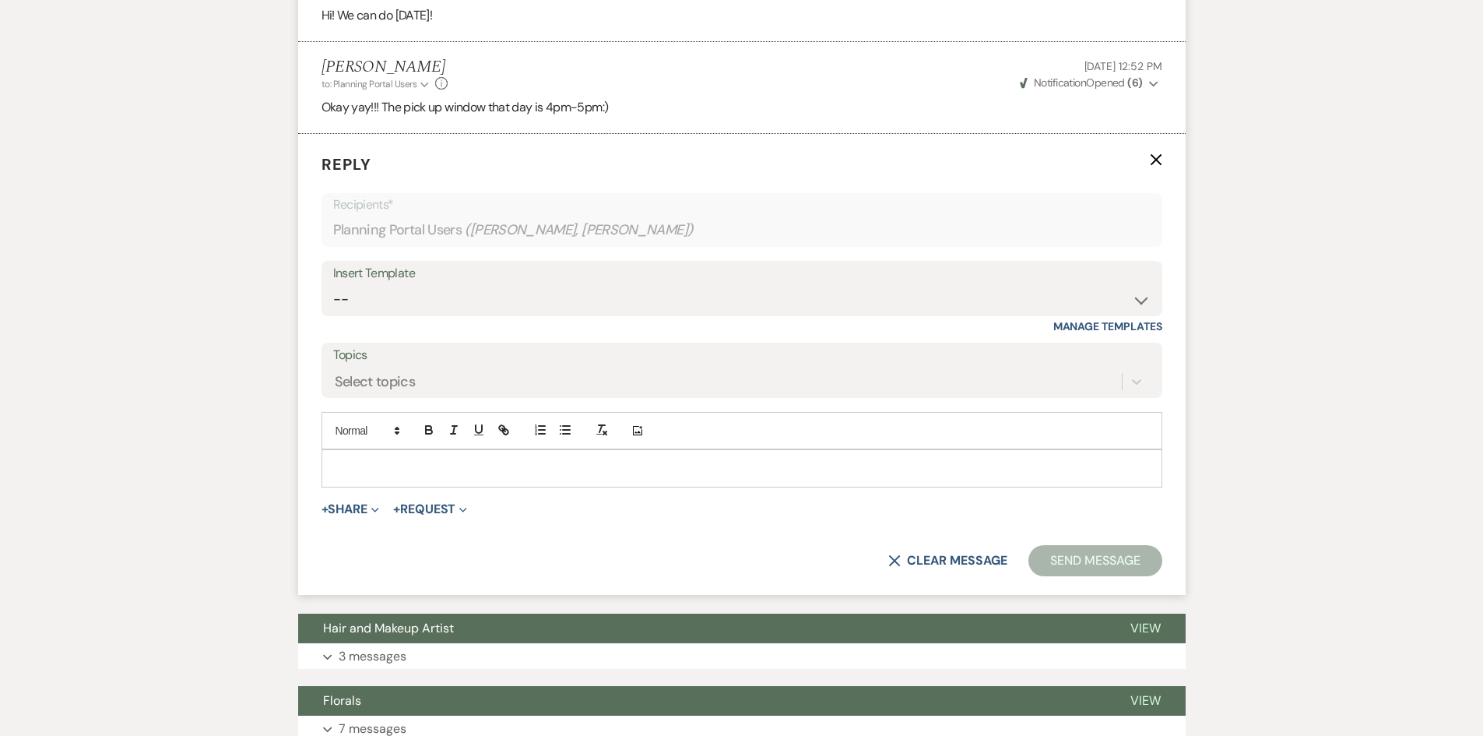
scroll to position [2323, 0]
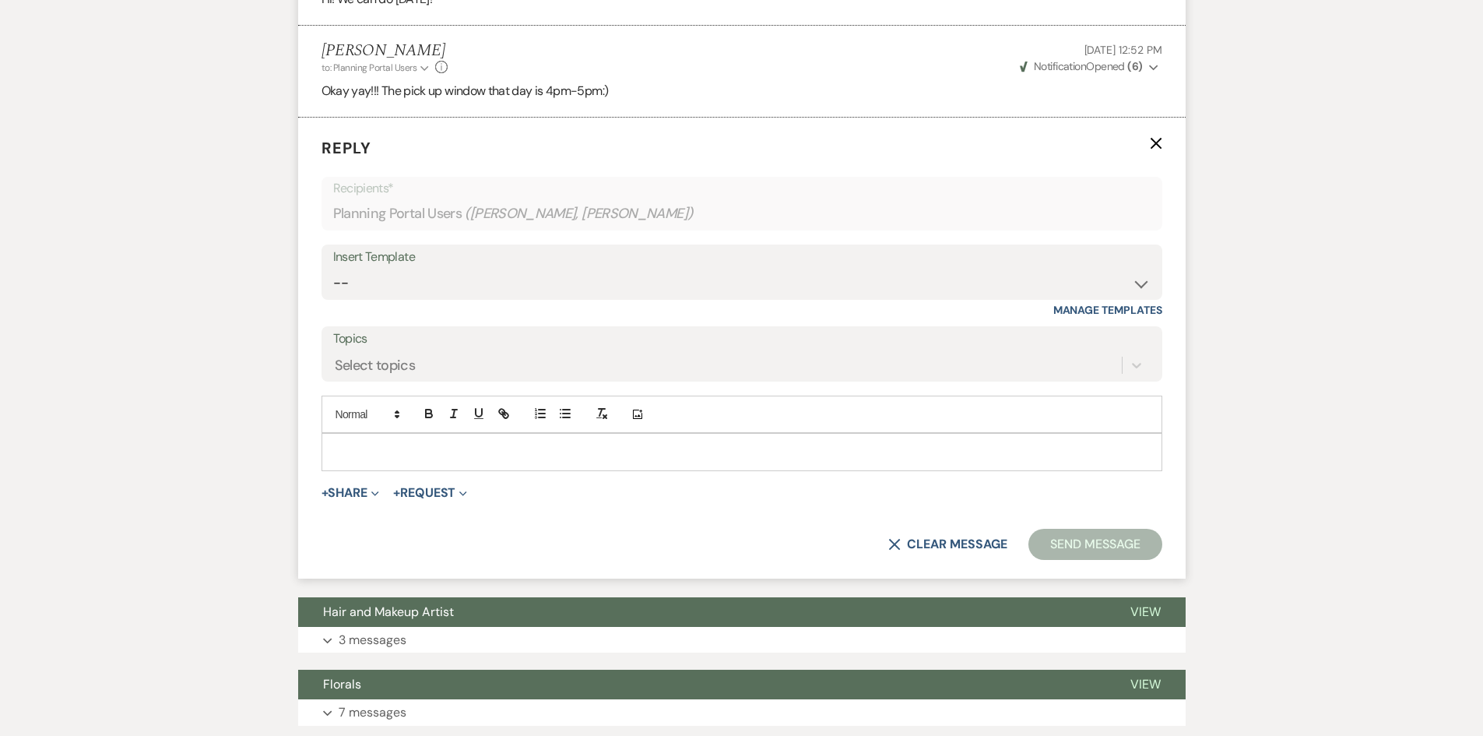
click at [414, 460] on p at bounding box center [742, 451] width 816 height 17
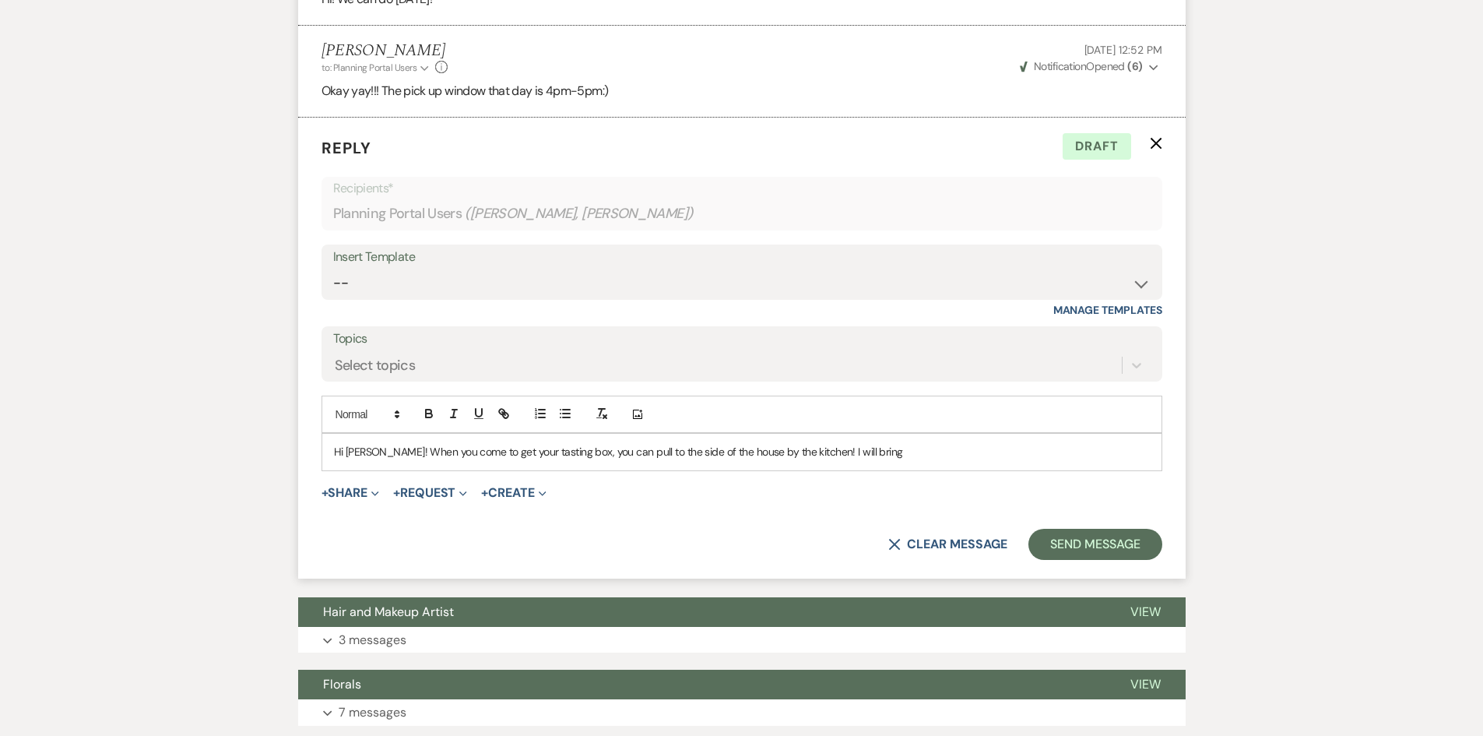
click at [377, 460] on p "Hi Taylor! When you come to get your tasting box, you can pull to the side of t…" at bounding box center [742, 451] width 816 height 17
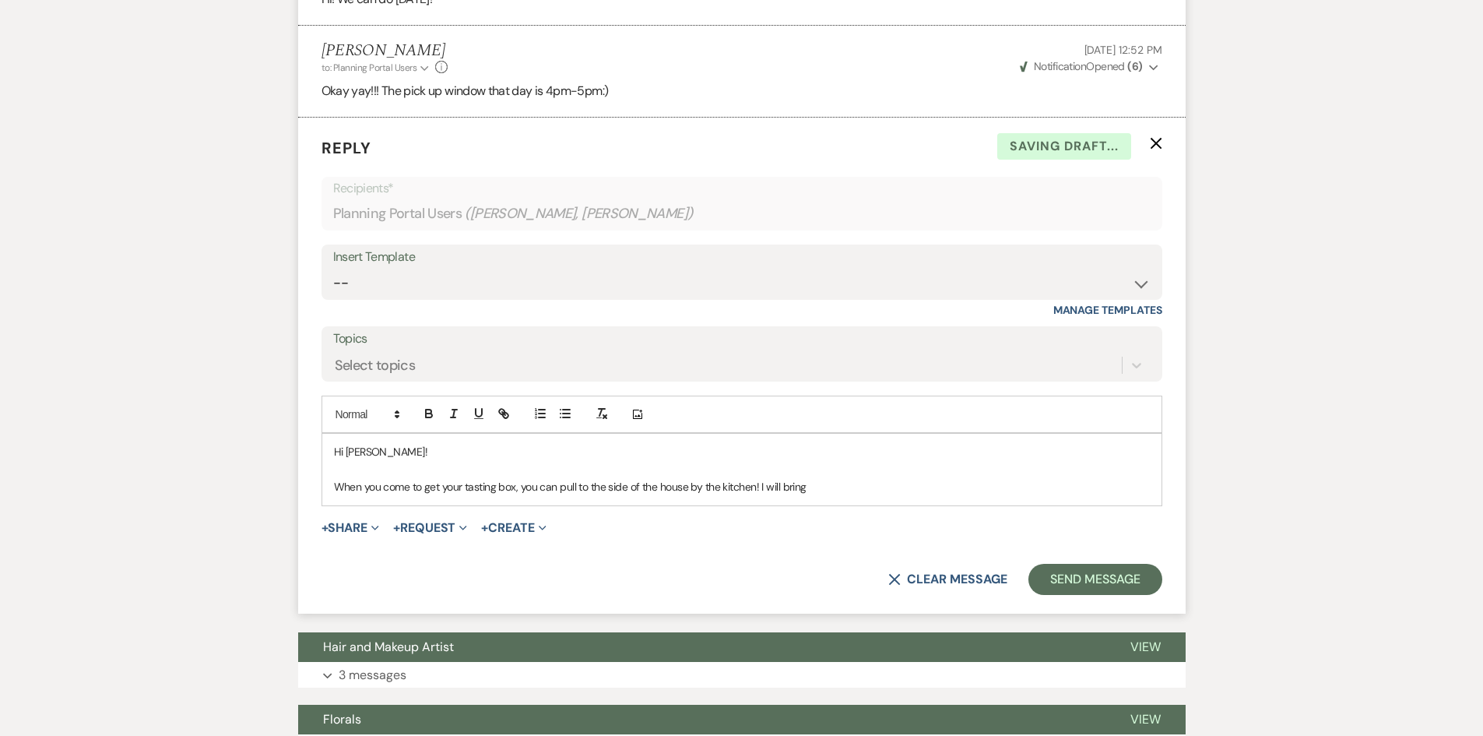
click at [857, 495] on p "When you come to get your tasting box, you can pull to the side of the house by…" at bounding box center [742, 486] width 816 height 17
click at [498, 495] on p "When you come to get your tasting box, you can pull to the side of the house by…" at bounding box center [742, 486] width 816 height 17
copy p "When you come to get your tasting box, you can pull to the side of the house by…"
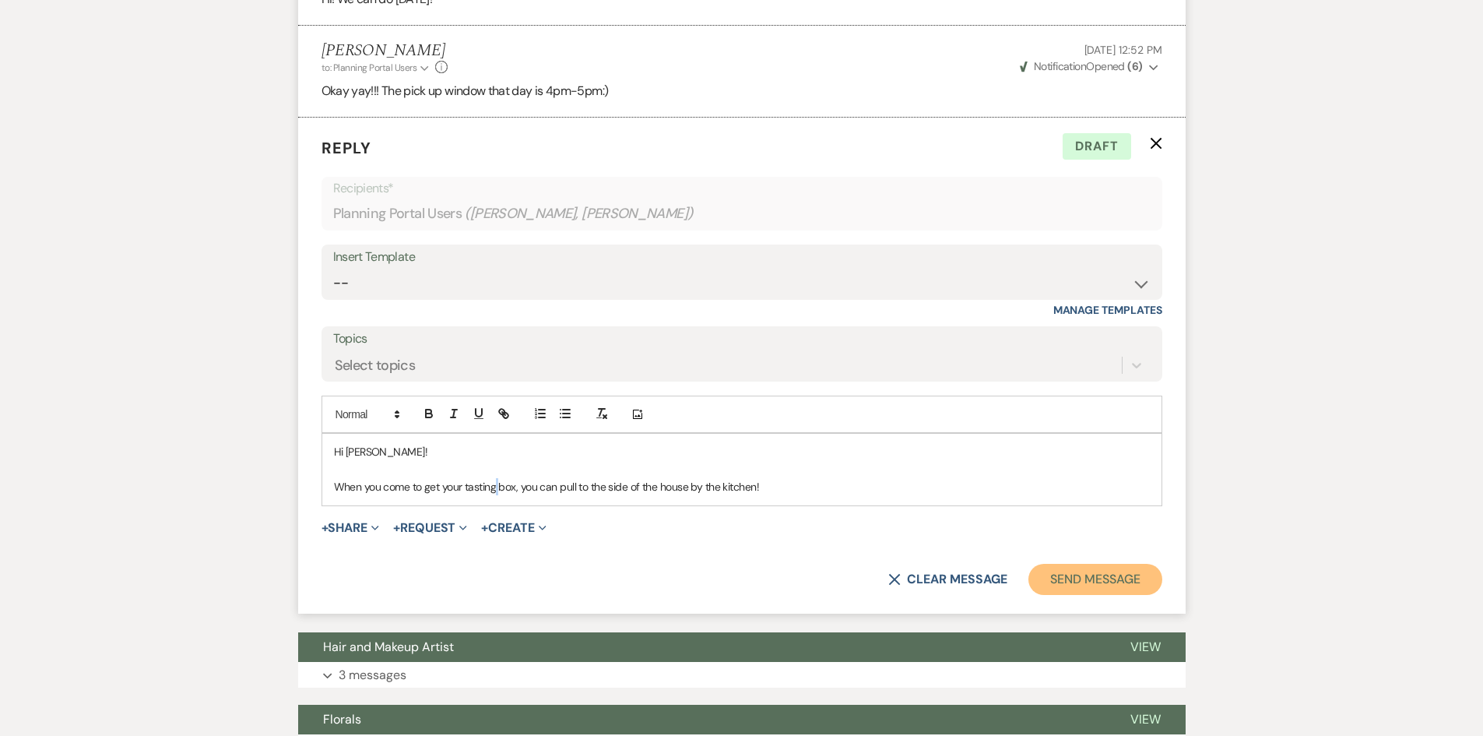
click at [1119, 595] on button "Send Message" at bounding box center [1095, 579] width 133 height 31
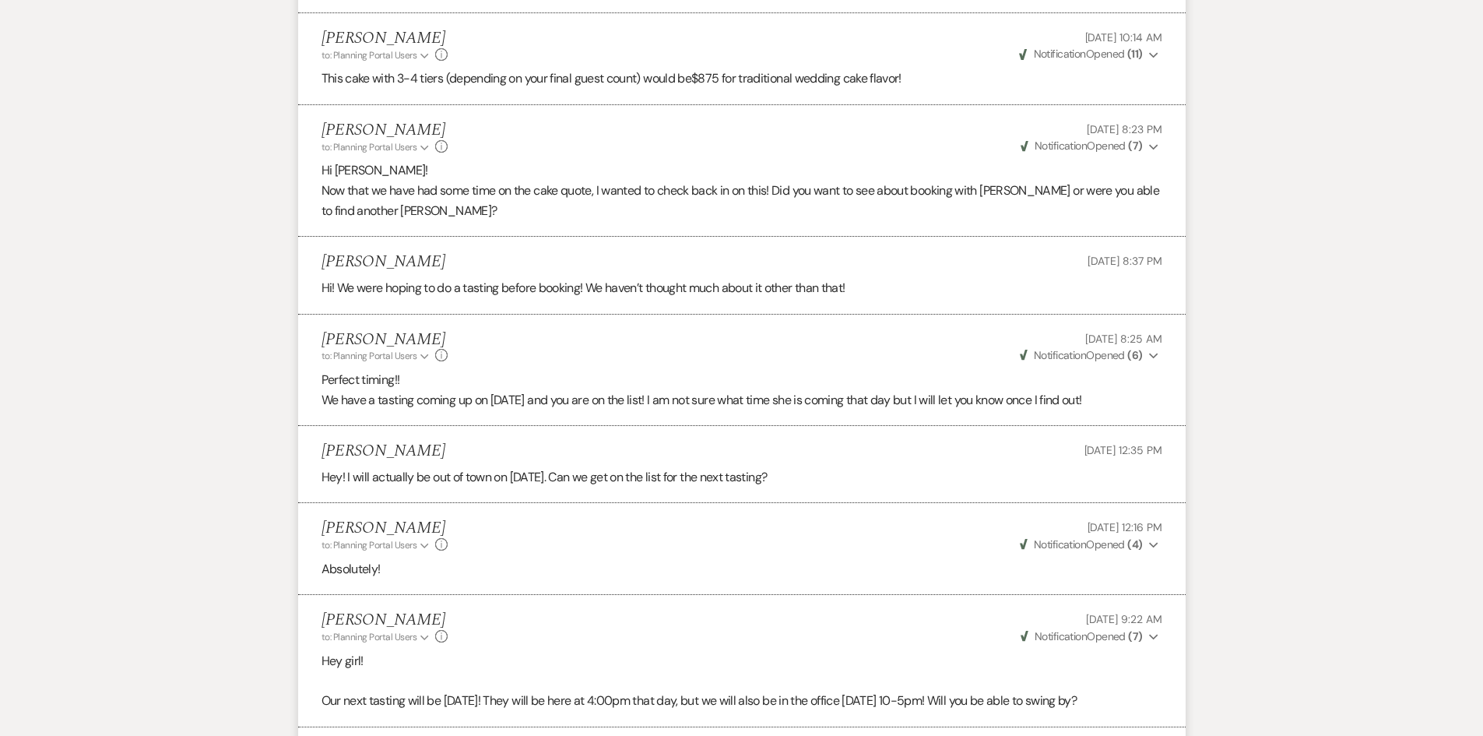
scroll to position [1467, 0]
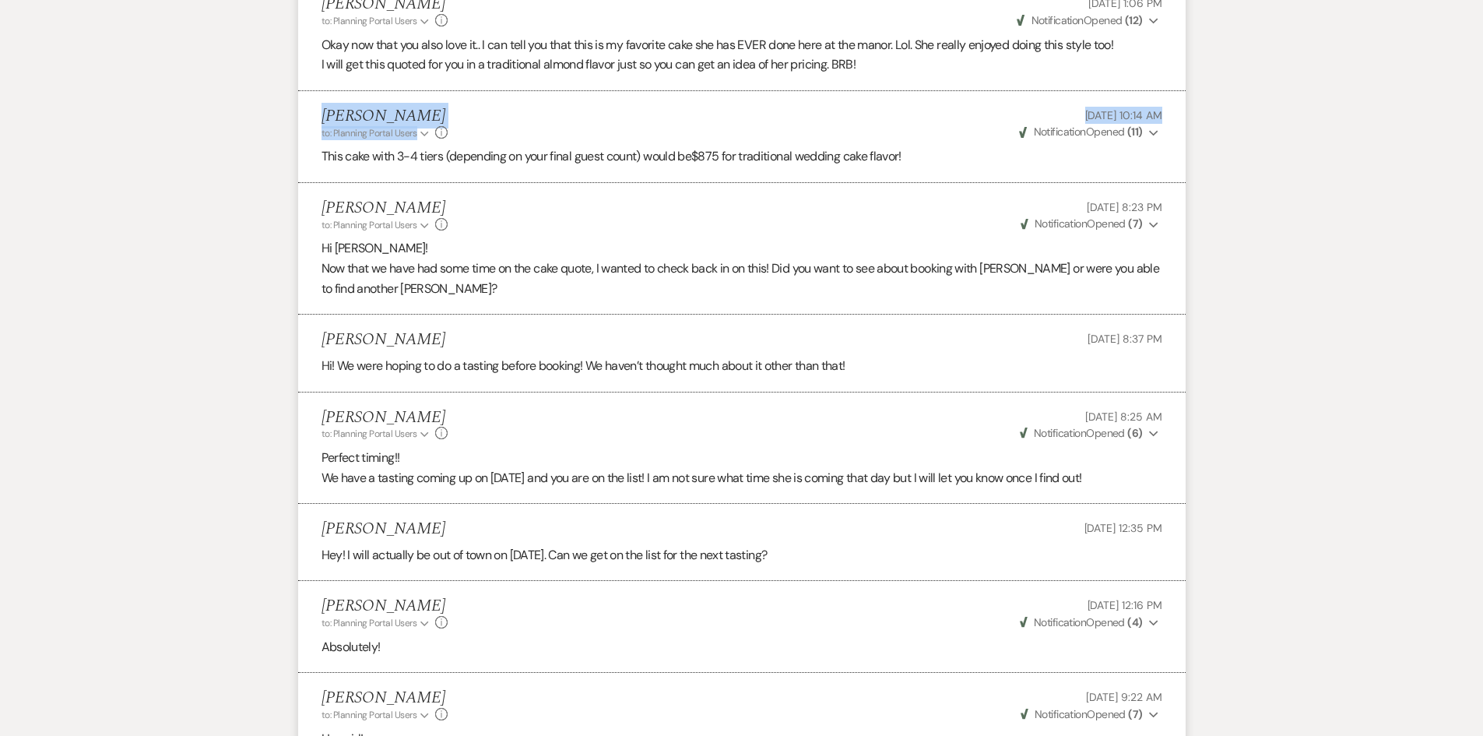
drag, startPoint x: 298, startPoint y: 100, endPoint x: 841, endPoint y: 139, distance: 544.1
click at [841, 139] on li "Holly Guthrie to: Planning Portal Users Expand Info May 20, 2025, 10:14 AM Weve…" at bounding box center [742, 137] width 888 height 92
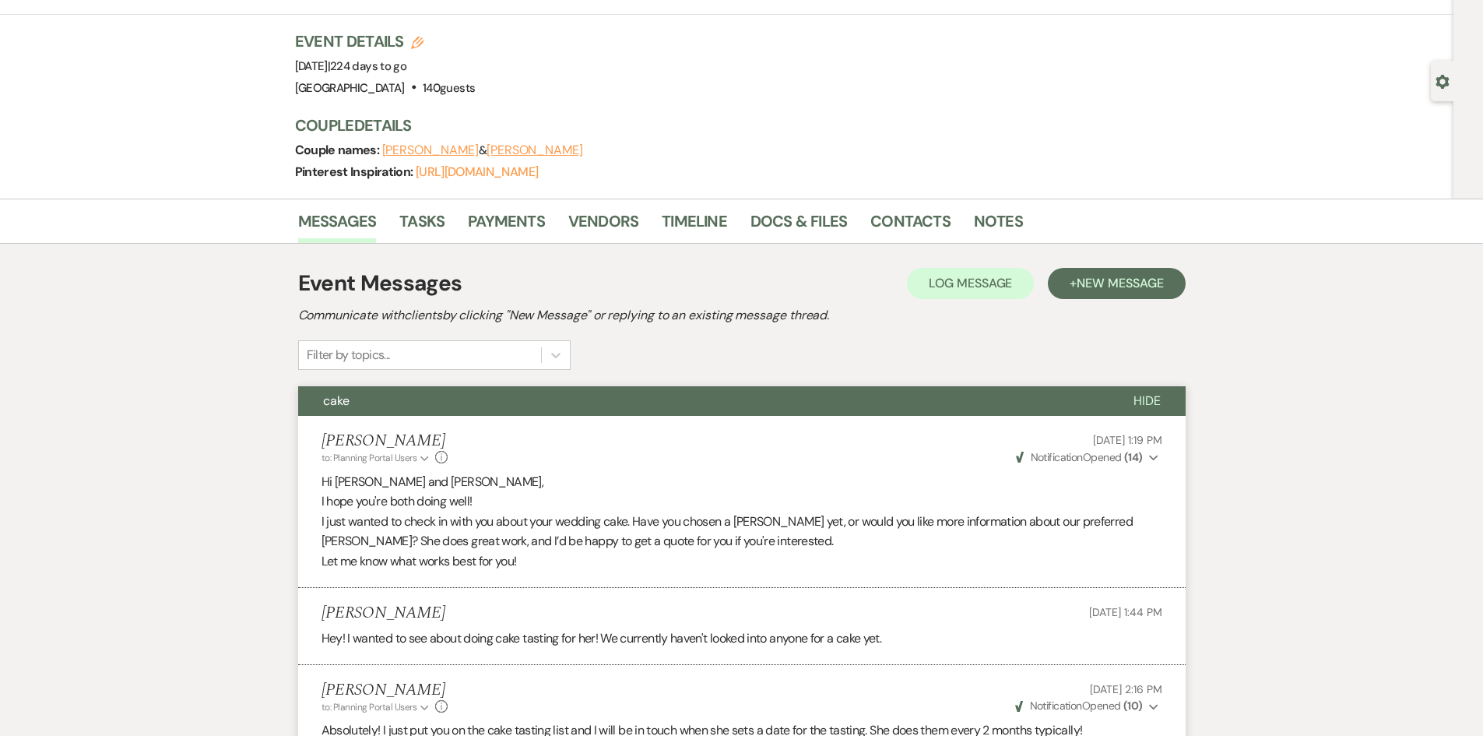
scroll to position [0, 0]
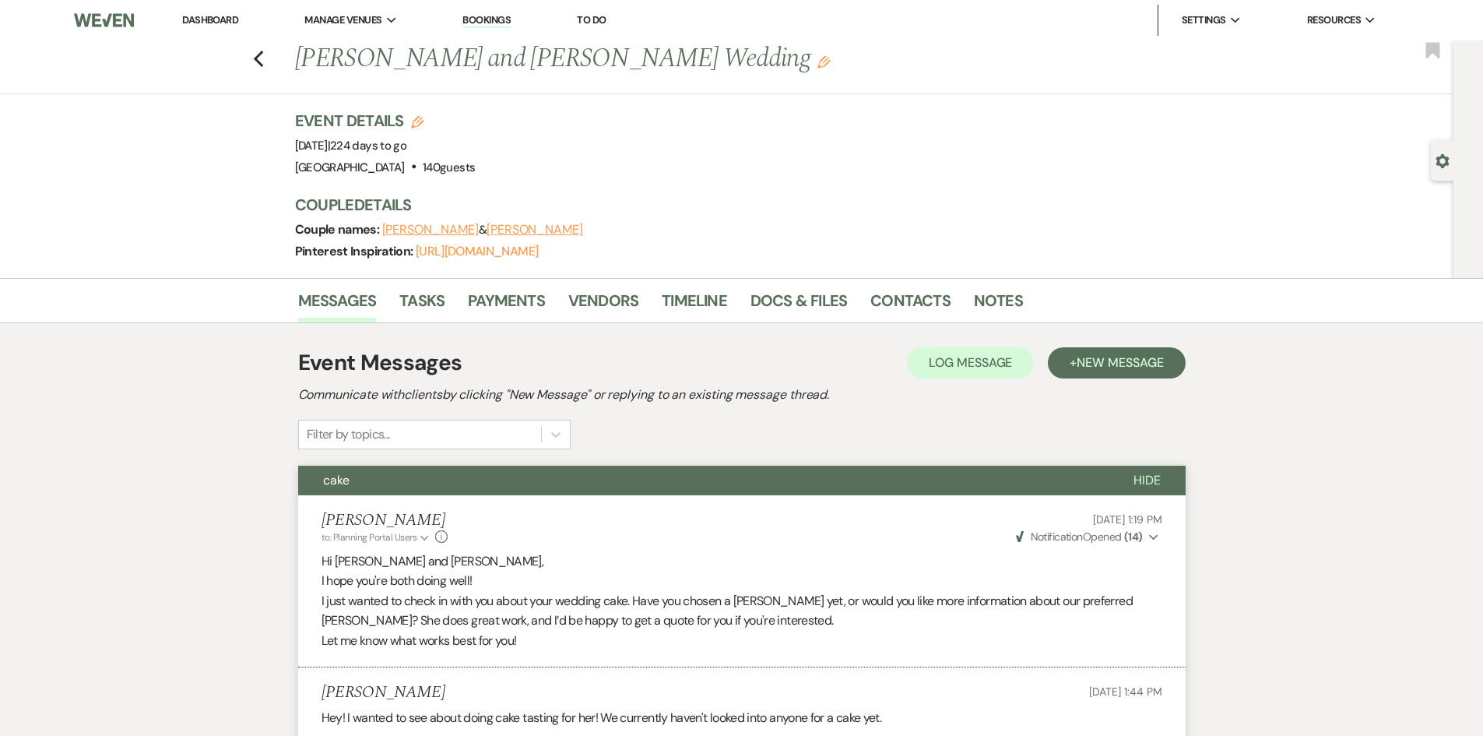
click at [194, 23] on link "Dashboard" at bounding box center [210, 19] width 56 height 13
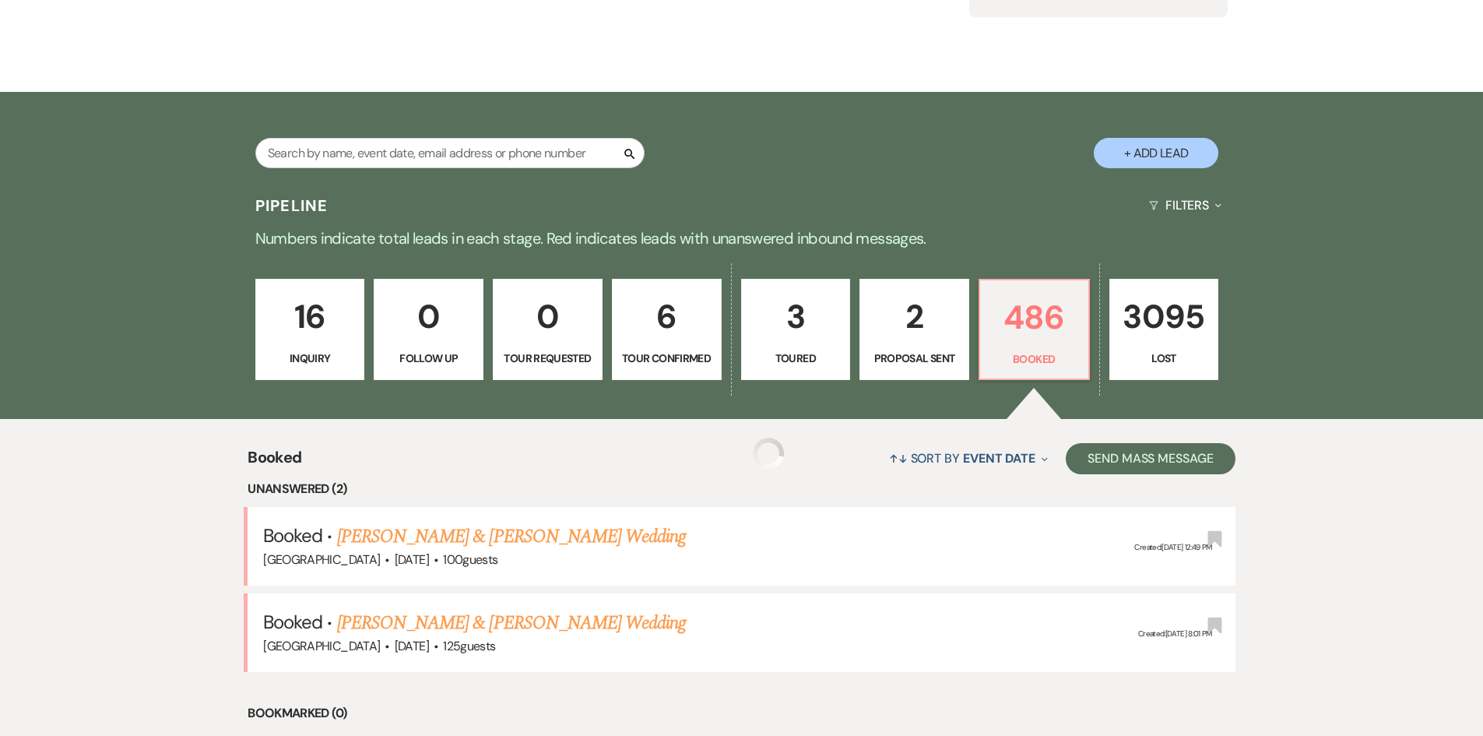
scroll to position [78, 0]
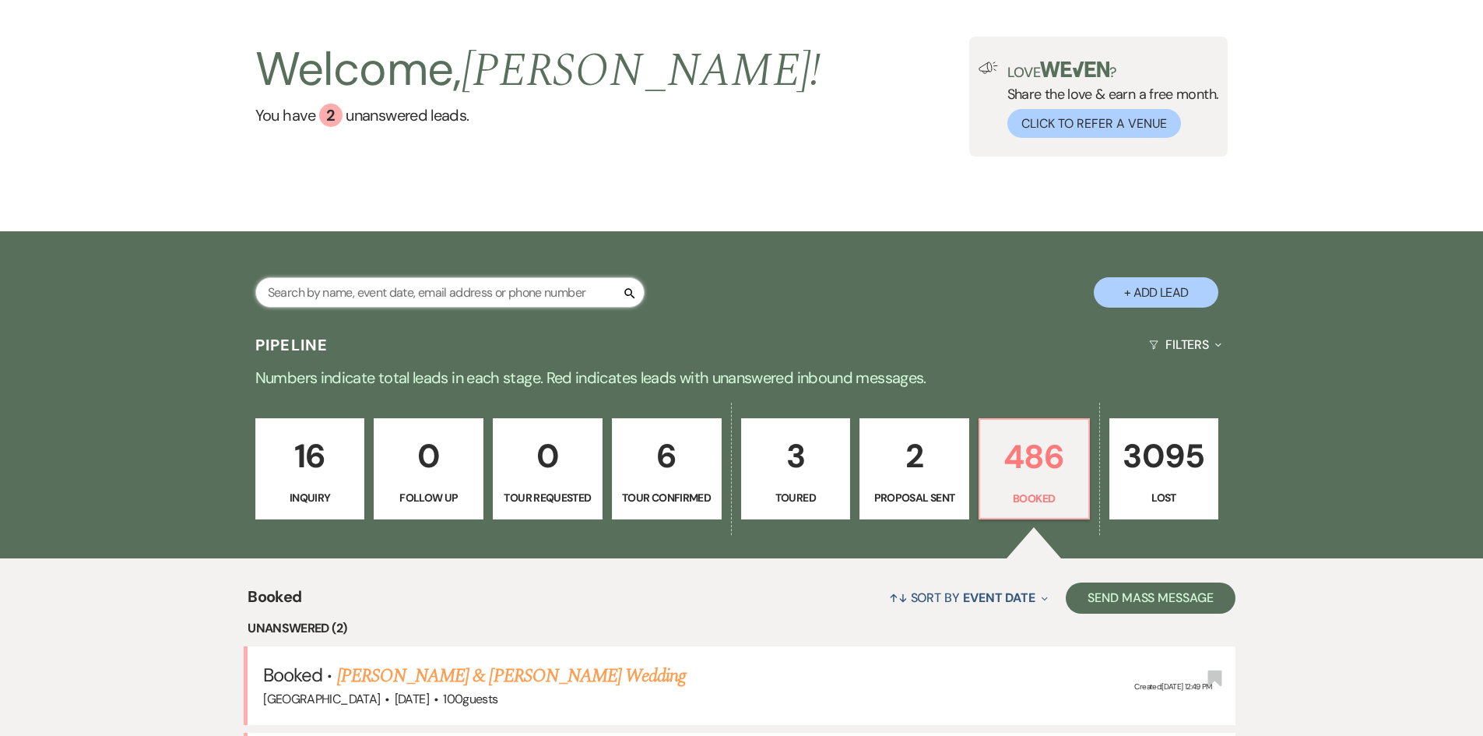
click at [341, 290] on input "text" at bounding box center [449, 292] width 389 height 30
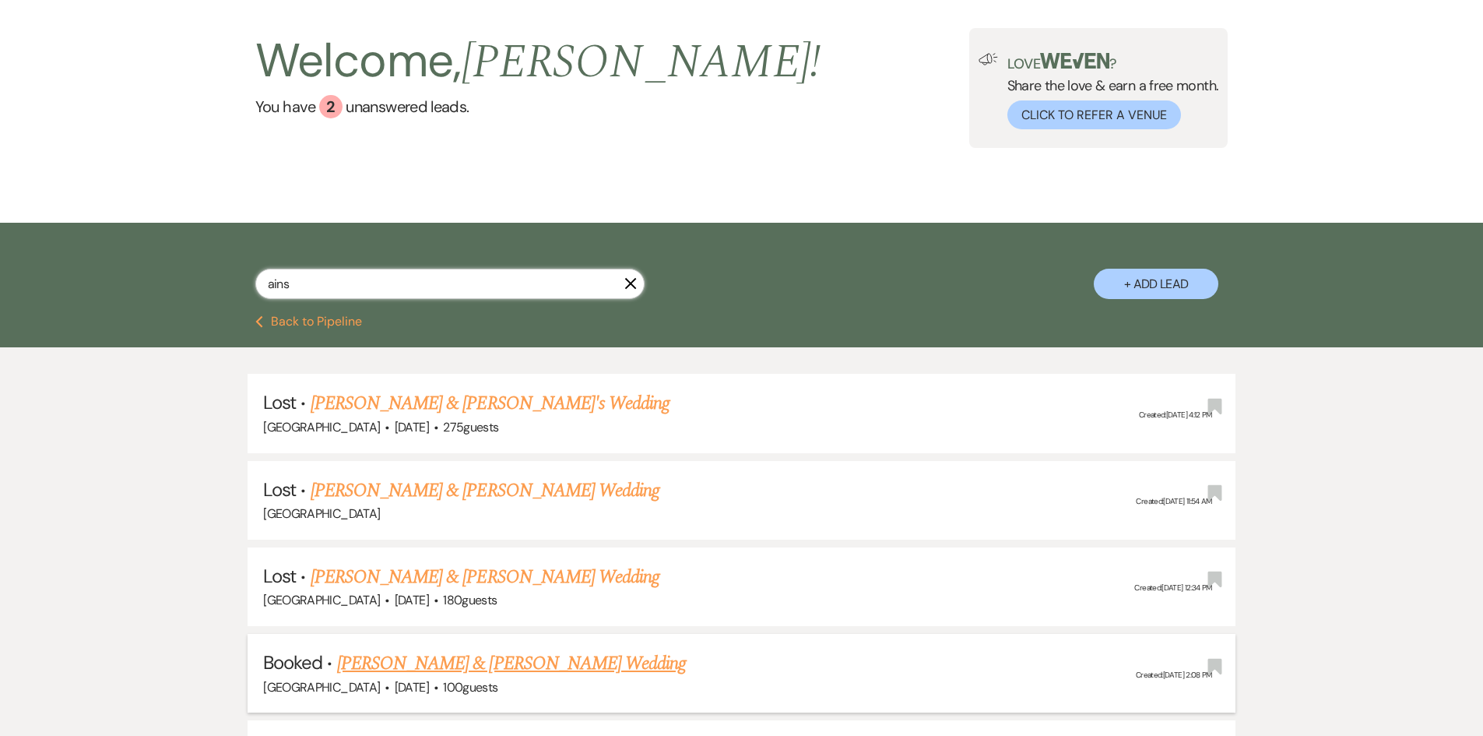
scroll to position [234, 0]
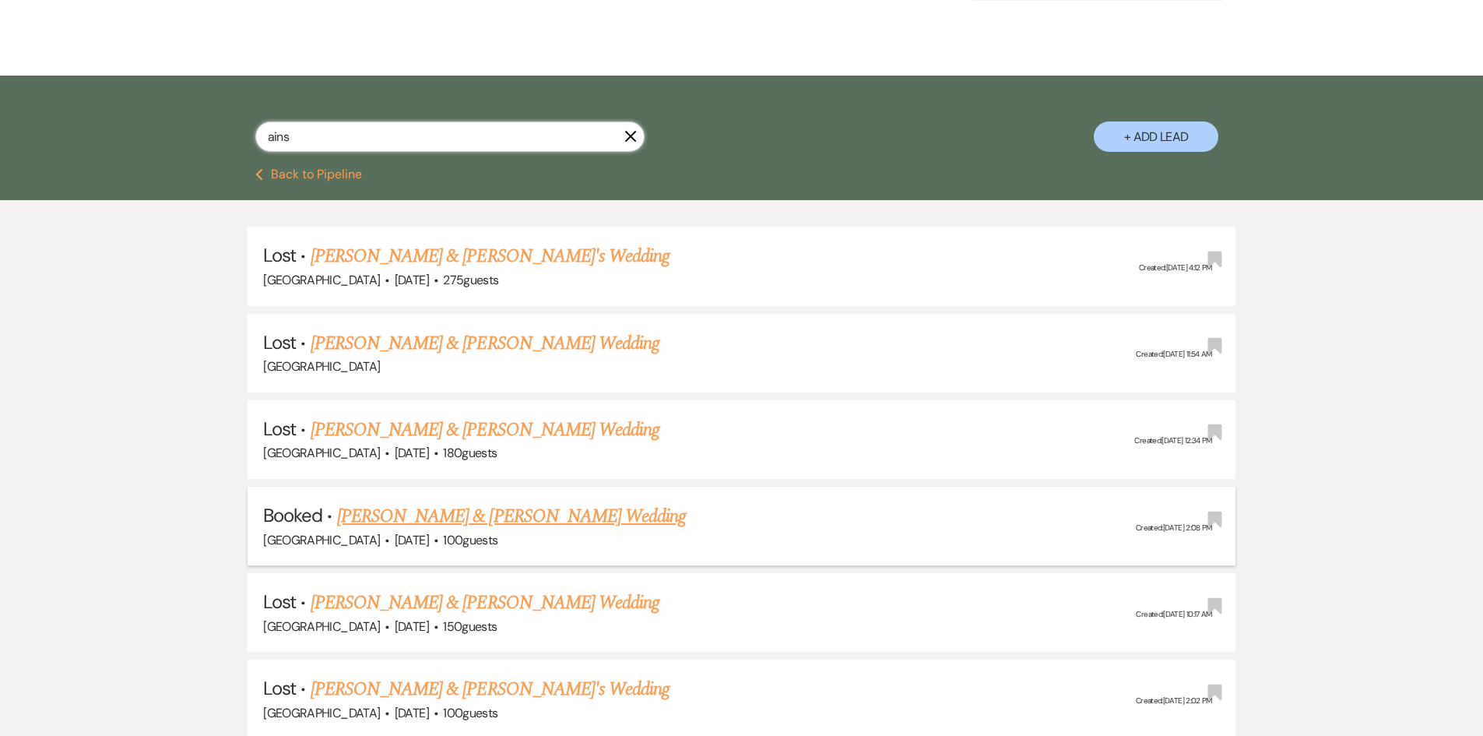
type input "ains"
click at [464, 515] on link "[PERSON_NAME] & [PERSON_NAME] Wedding" at bounding box center [511, 516] width 349 height 28
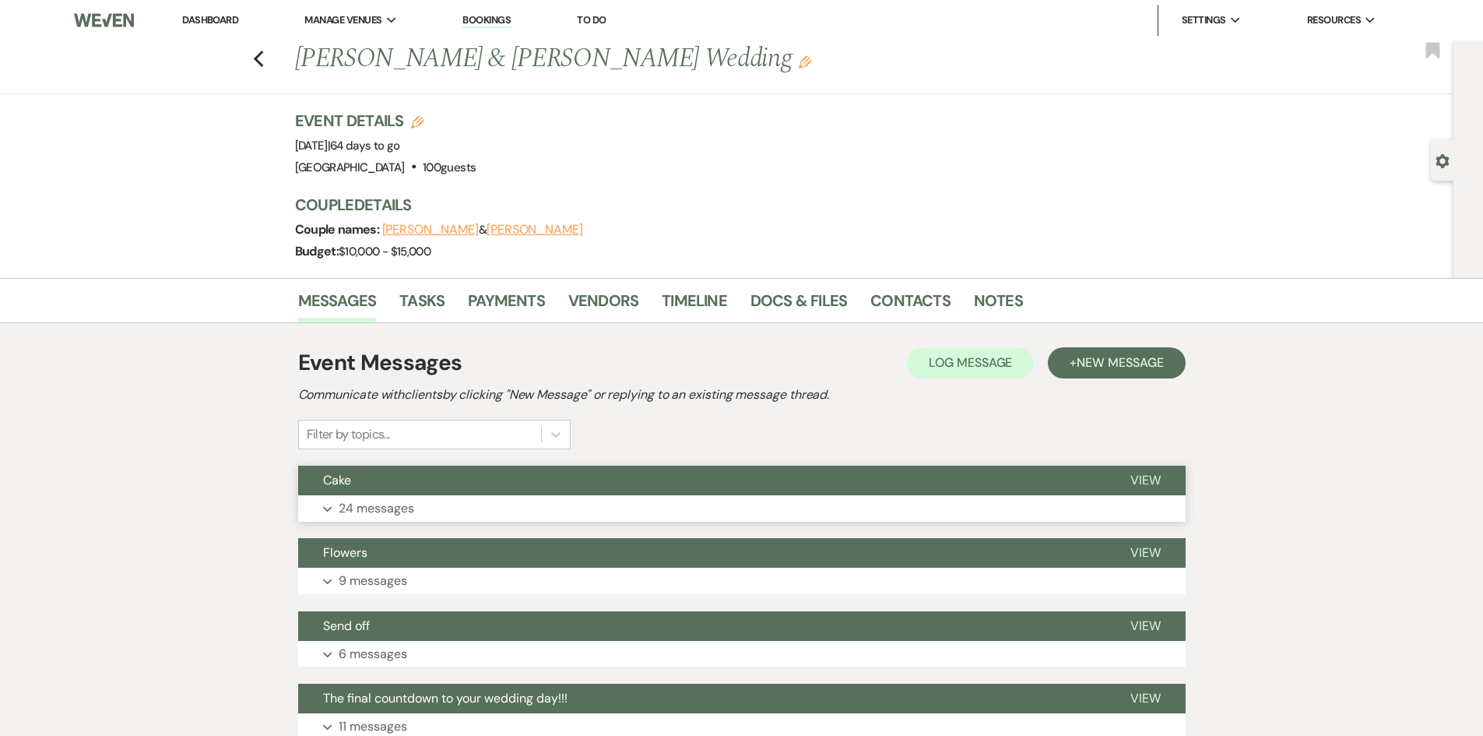
click at [399, 517] on p "24 messages" at bounding box center [377, 508] width 76 height 20
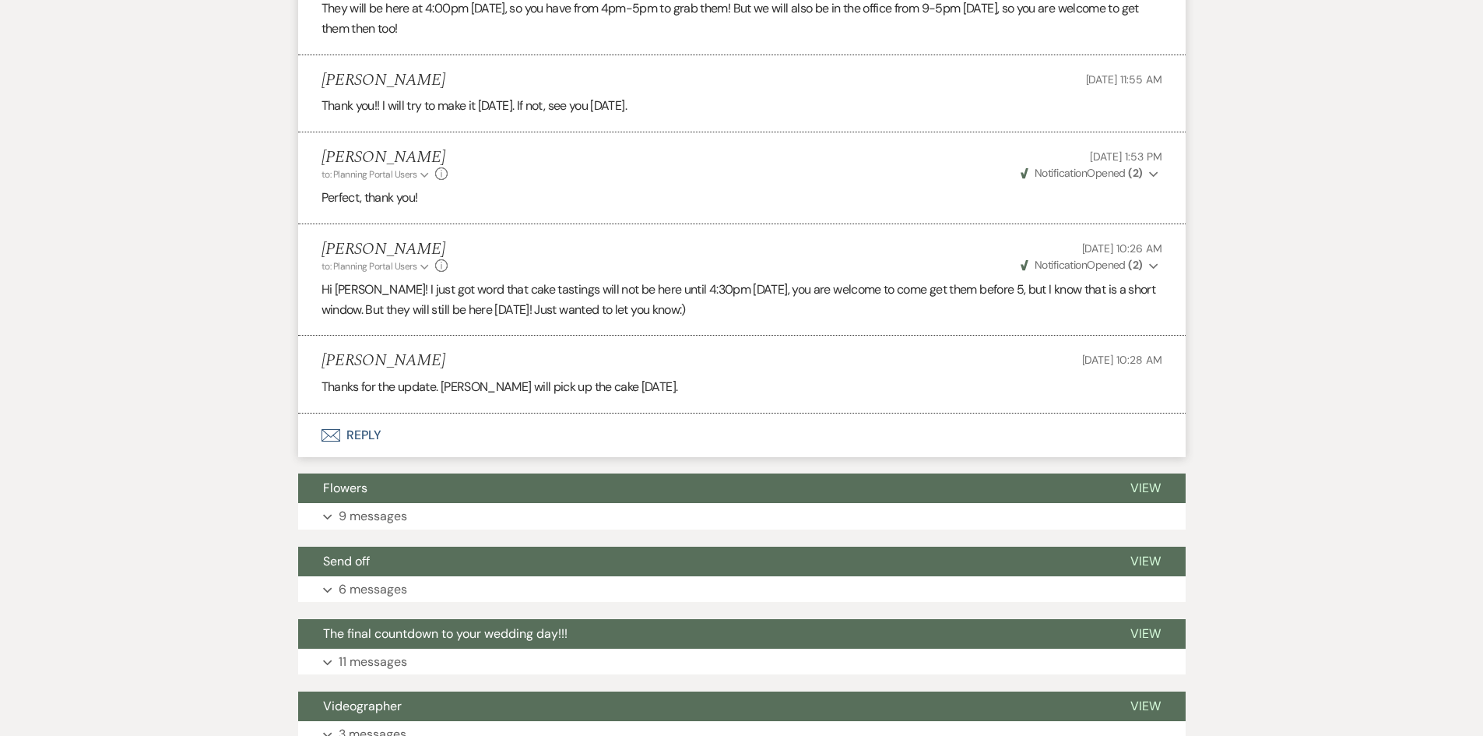
click at [374, 417] on button "Envelope Reply" at bounding box center [742, 435] width 888 height 44
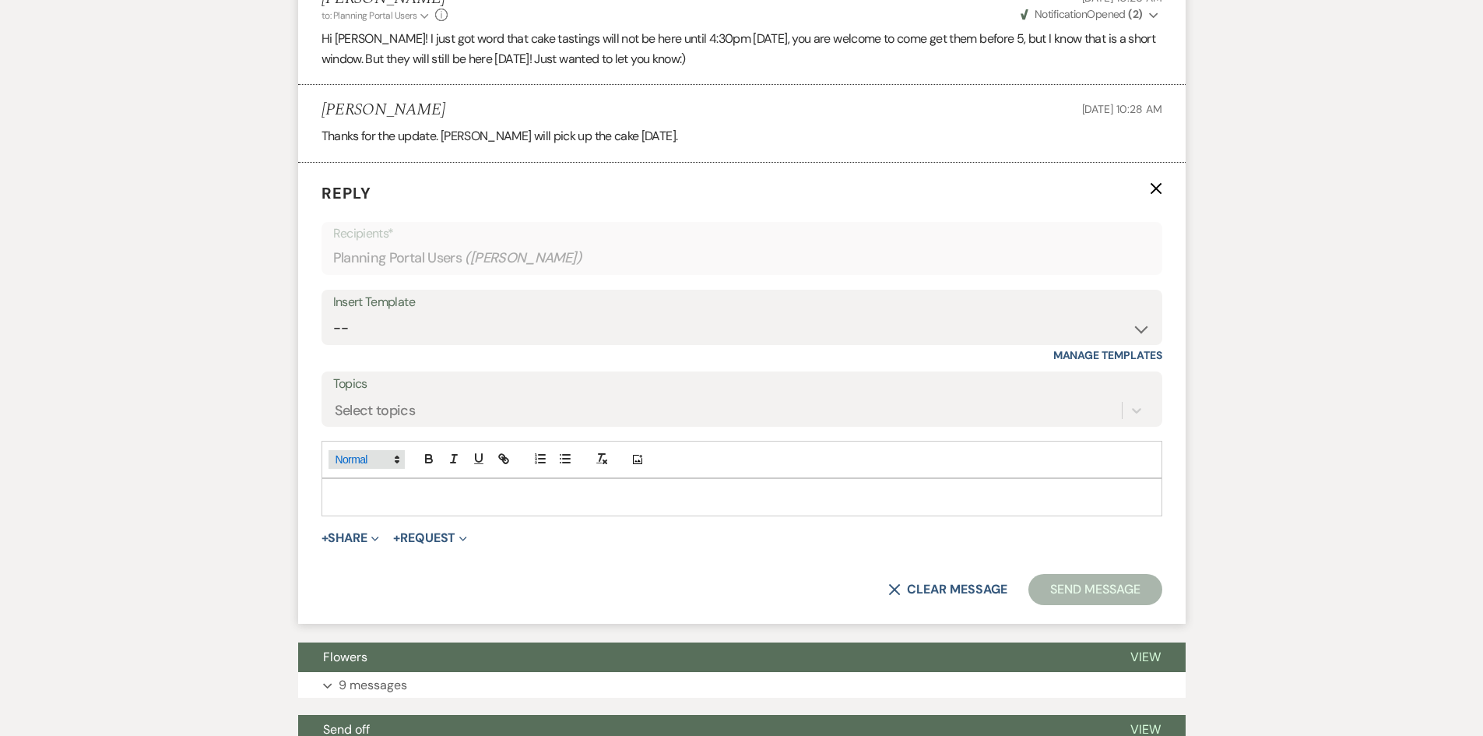
scroll to position [3264, 0]
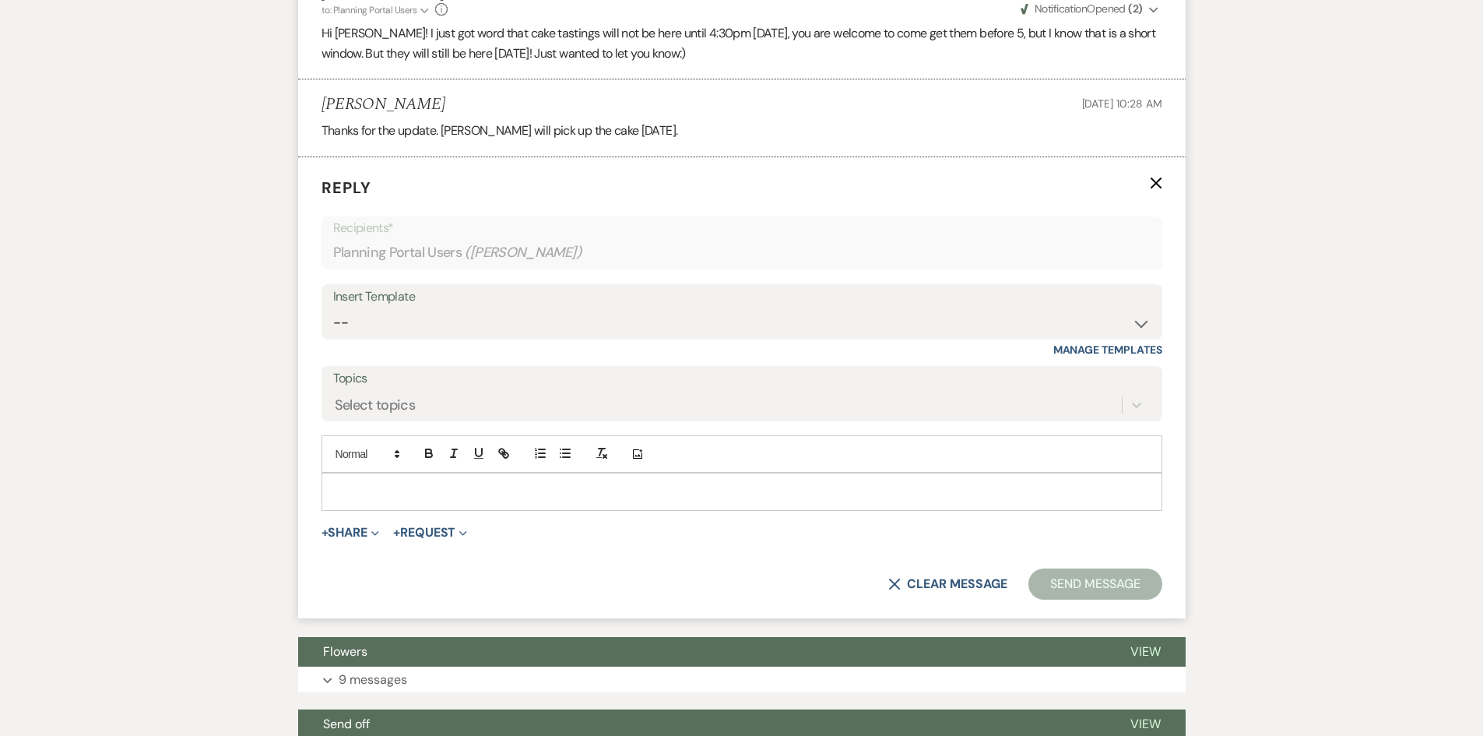
click at [396, 483] on p at bounding box center [742, 491] width 816 height 17
paste div
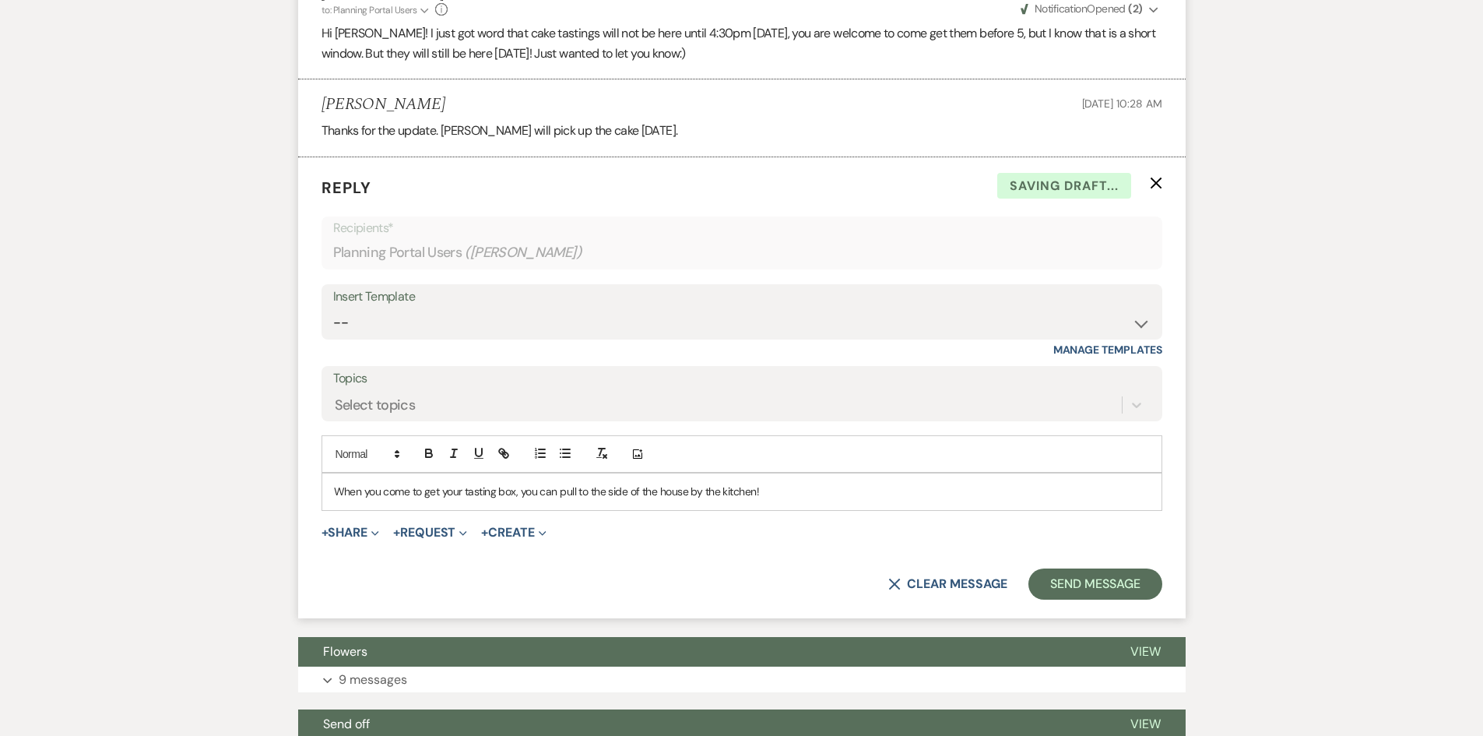
click at [368, 483] on p "When you come to get your tasting box, you can pull to the side of the house by…" at bounding box center [742, 491] width 816 height 17
click at [404, 483] on p "When he come to get your tasting box, you can pull to the side of the house by …" at bounding box center [742, 491] width 816 height 17
click at [454, 483] on p "When he comes to get your tasting box, you can pull to the side of the house by…" at bounding box center [742, 491] width 816 height 17
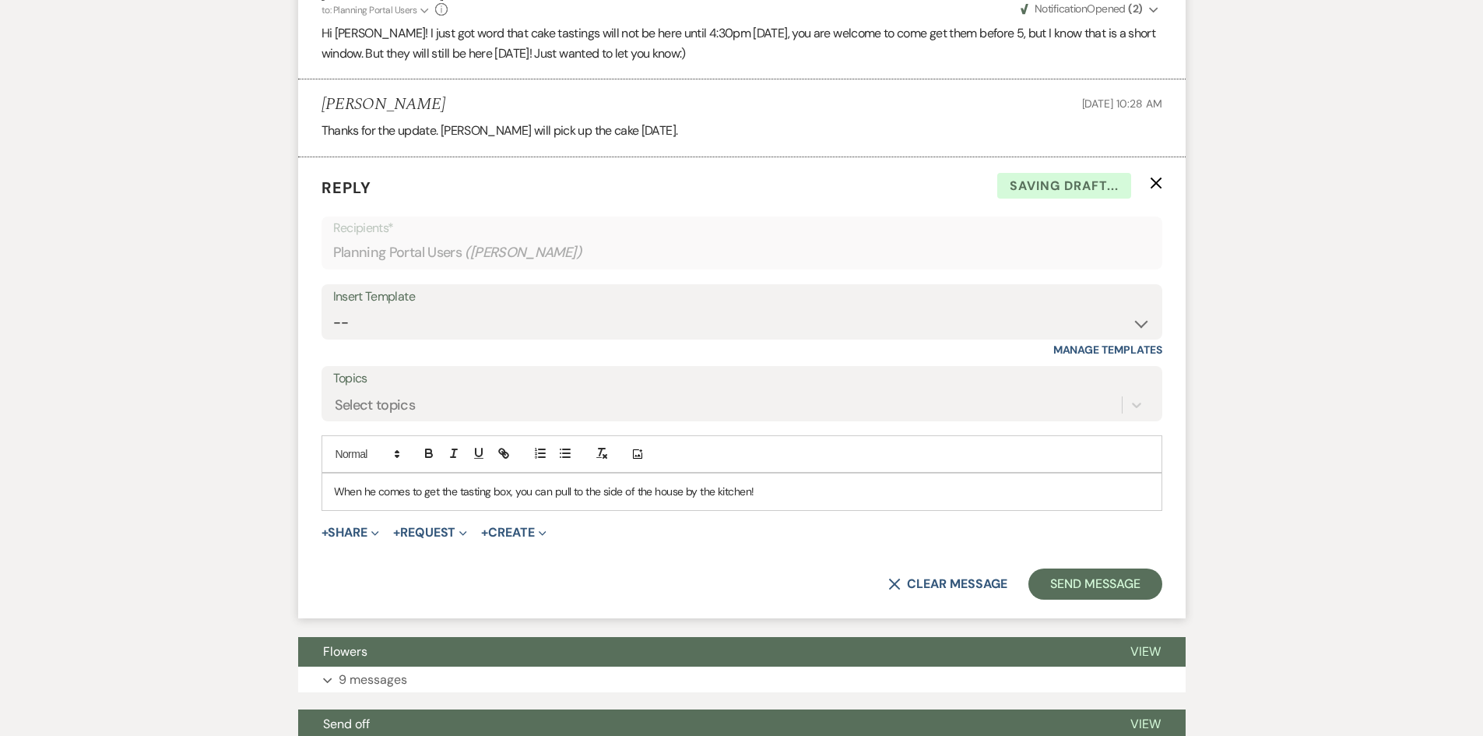
click at [519, 483] on p "When he comes to get the tasting box, you can pull to the side of the house by …" at bounding box center [742, 491] width 816 height 17
click at [1133, 568] on button "Send Message" at bounding box center [1095, 583] width 133 height 31
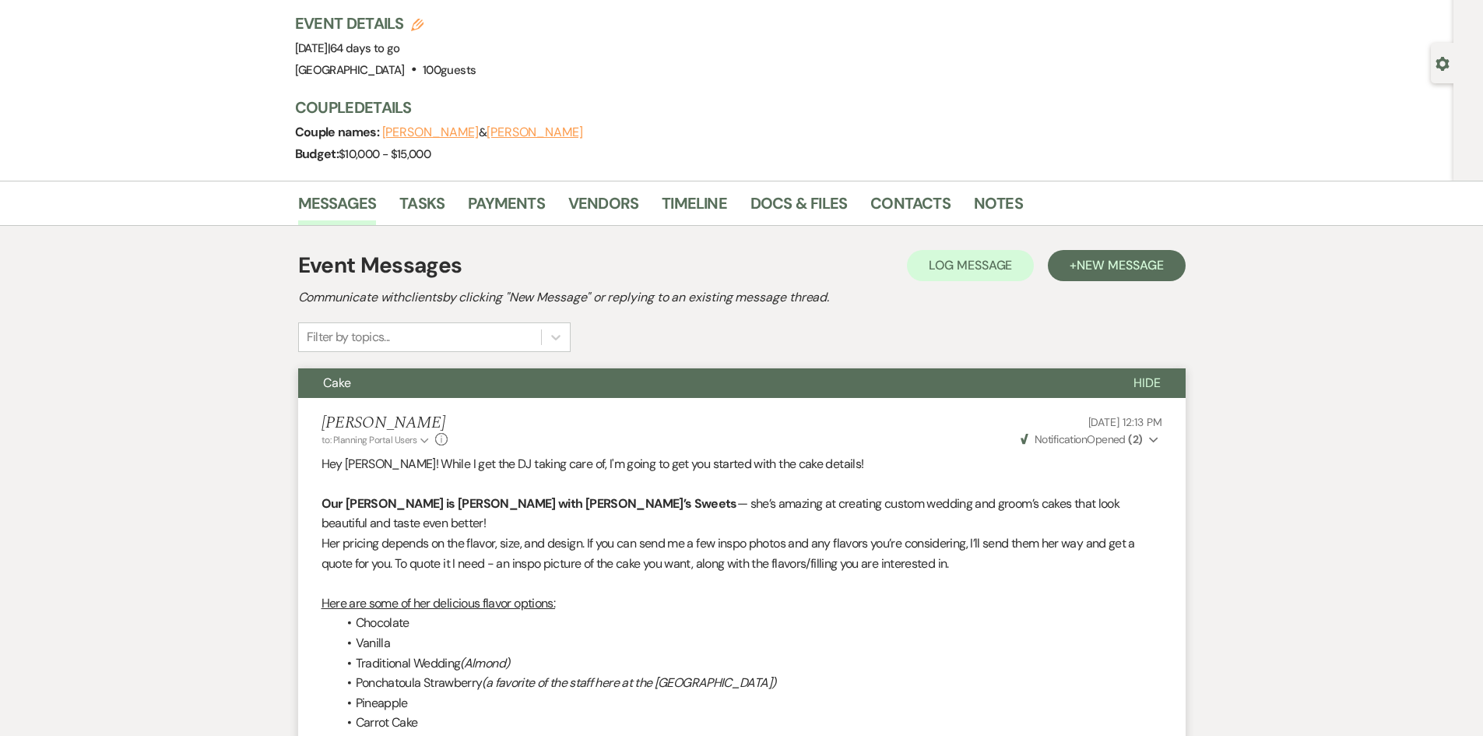
scroll to position [0, 0]
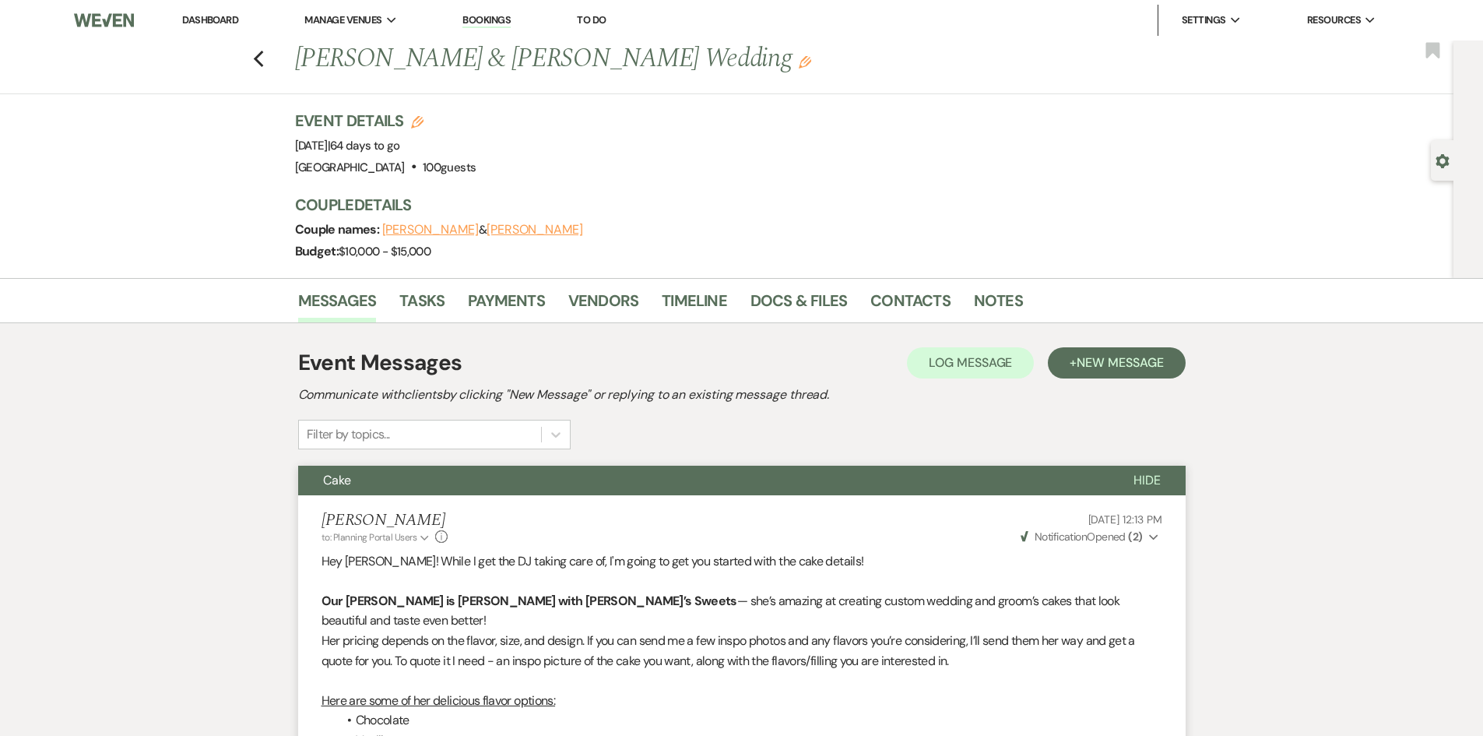
drag, startPoint x: 216, startPoint y: 19, endPoint x: 234, endPoint y: 40, distance: 27.0
click at [216, 19] on link "Dashboard" at bounding box center [210, 19] width 56 height 13
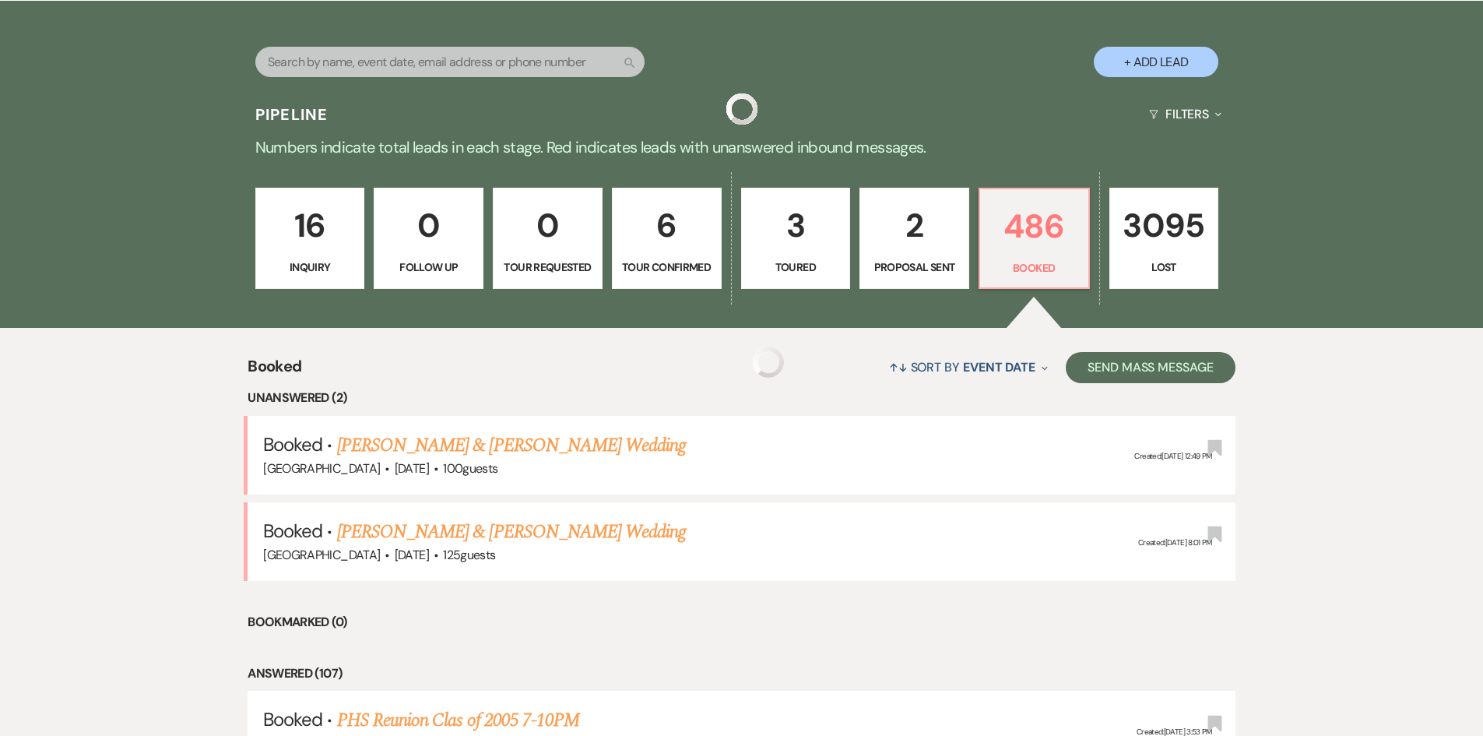
scroll to position [311, 0]
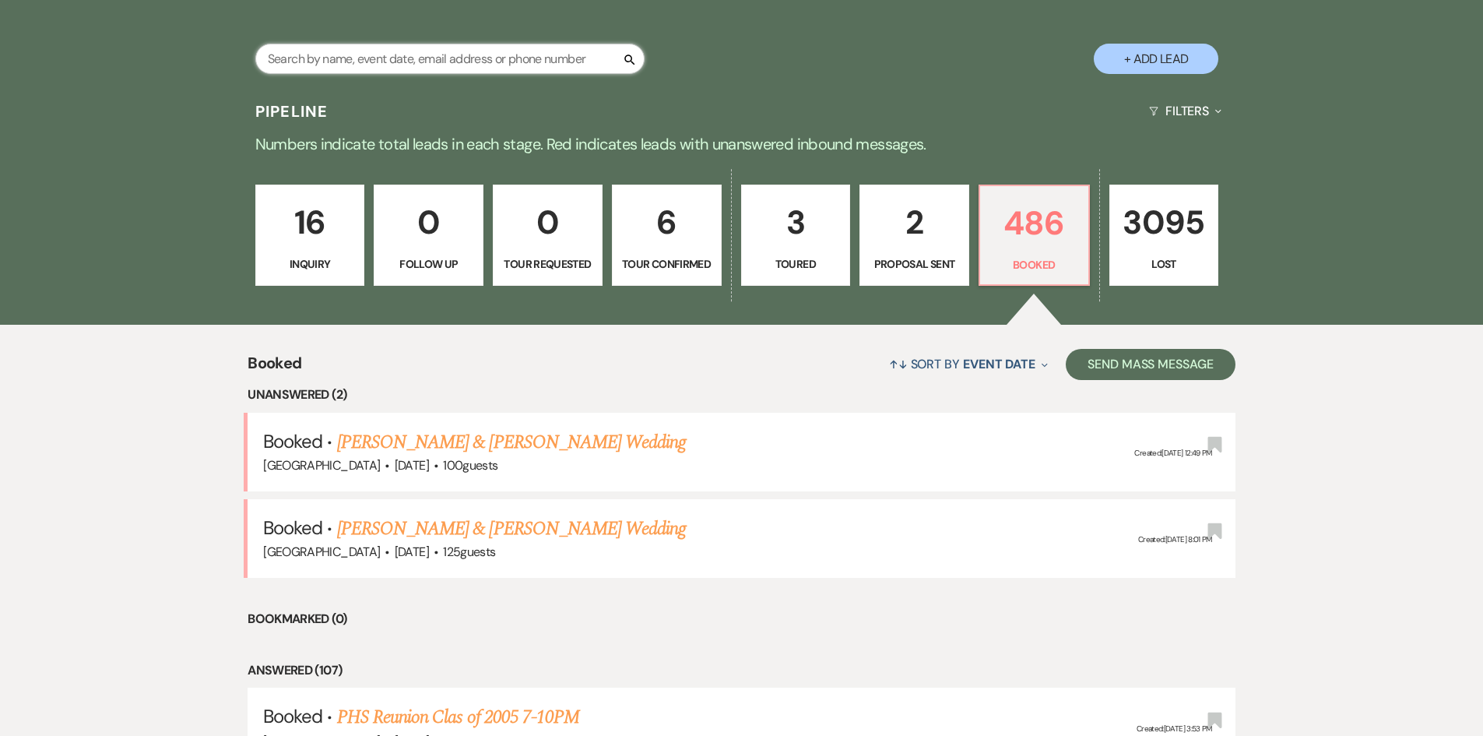
click at [351, 57] on input "text" at bounding box center [449, 59] width 389 height 30
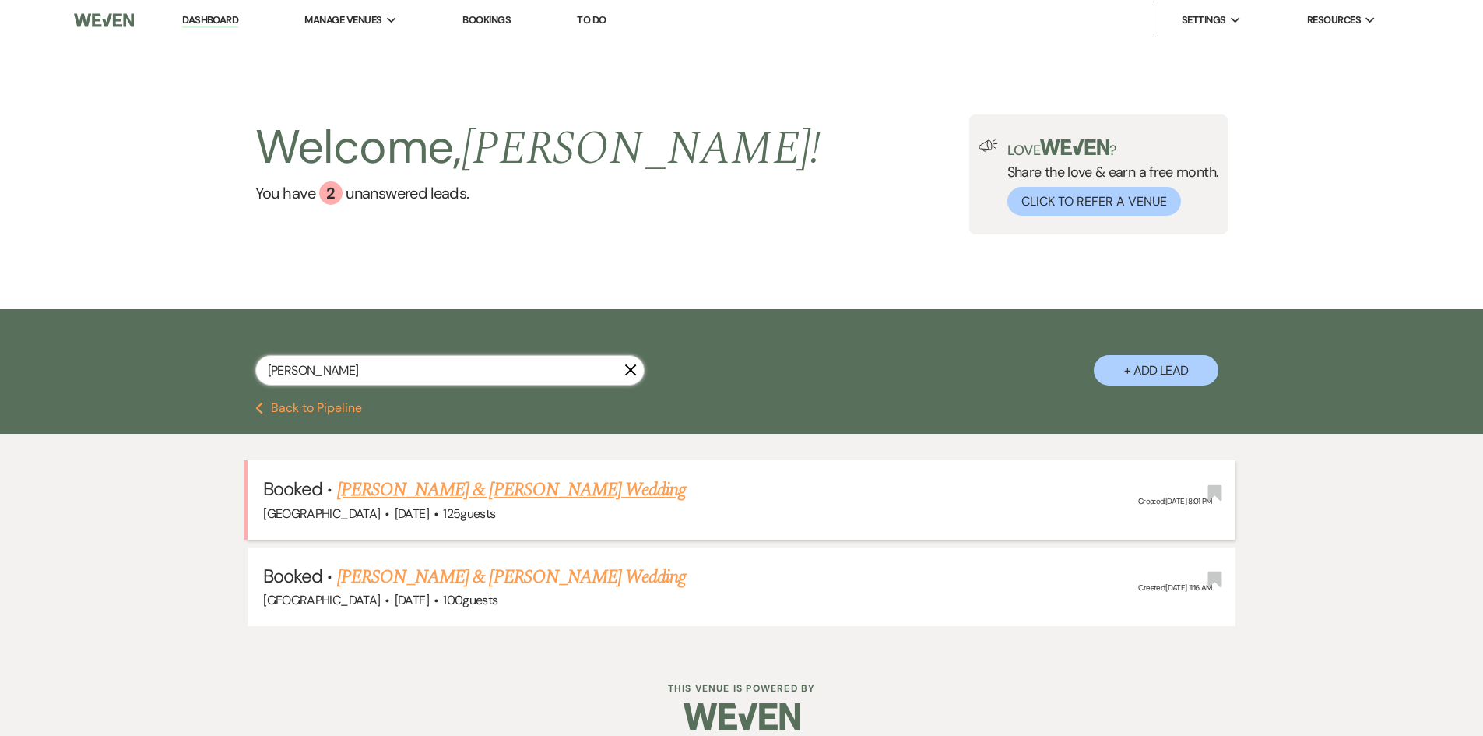
type input "roubique"
click at [427, 492] on link "[PERSON_NAME] & [PERSON_NAME] Wedding" at bounding box center [511, 490] width 349 height 28
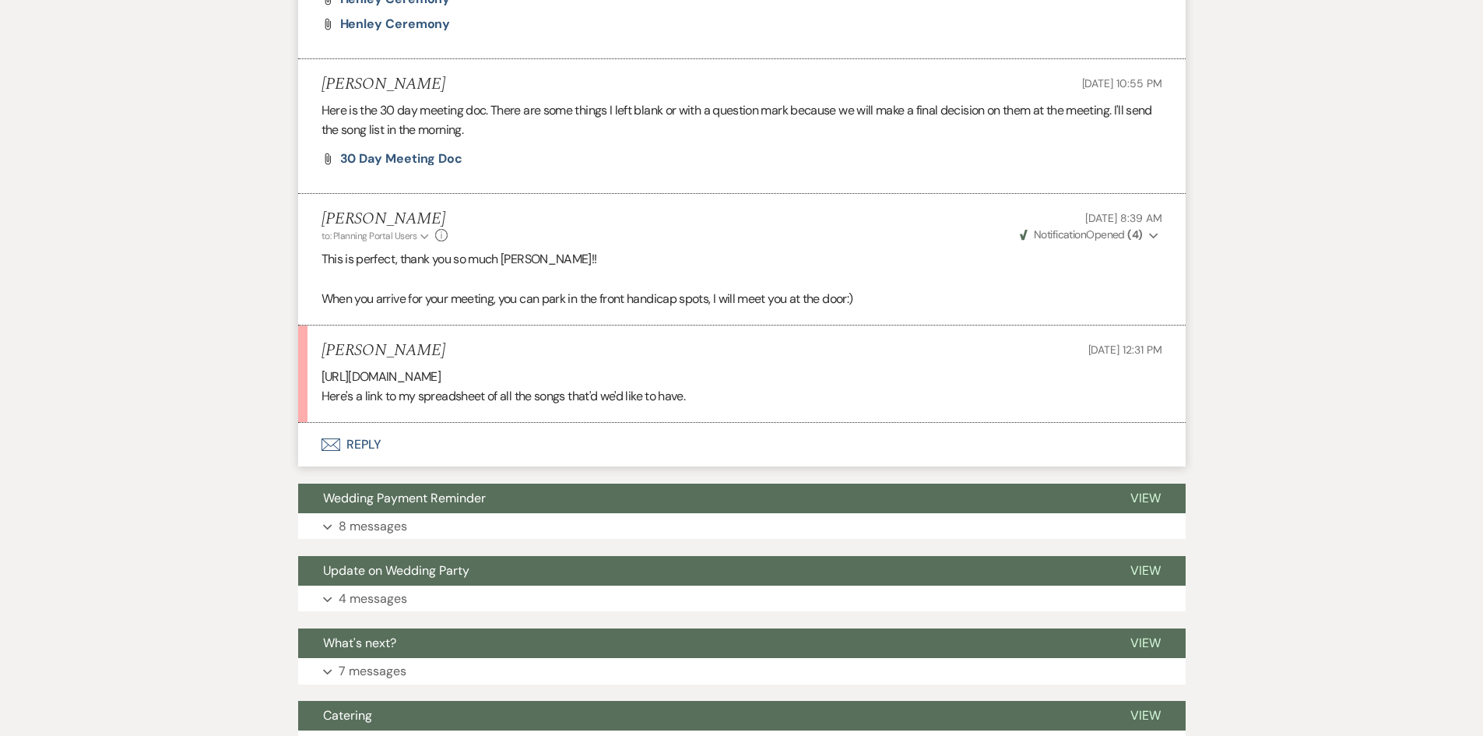
scroll to position [3348, 0]
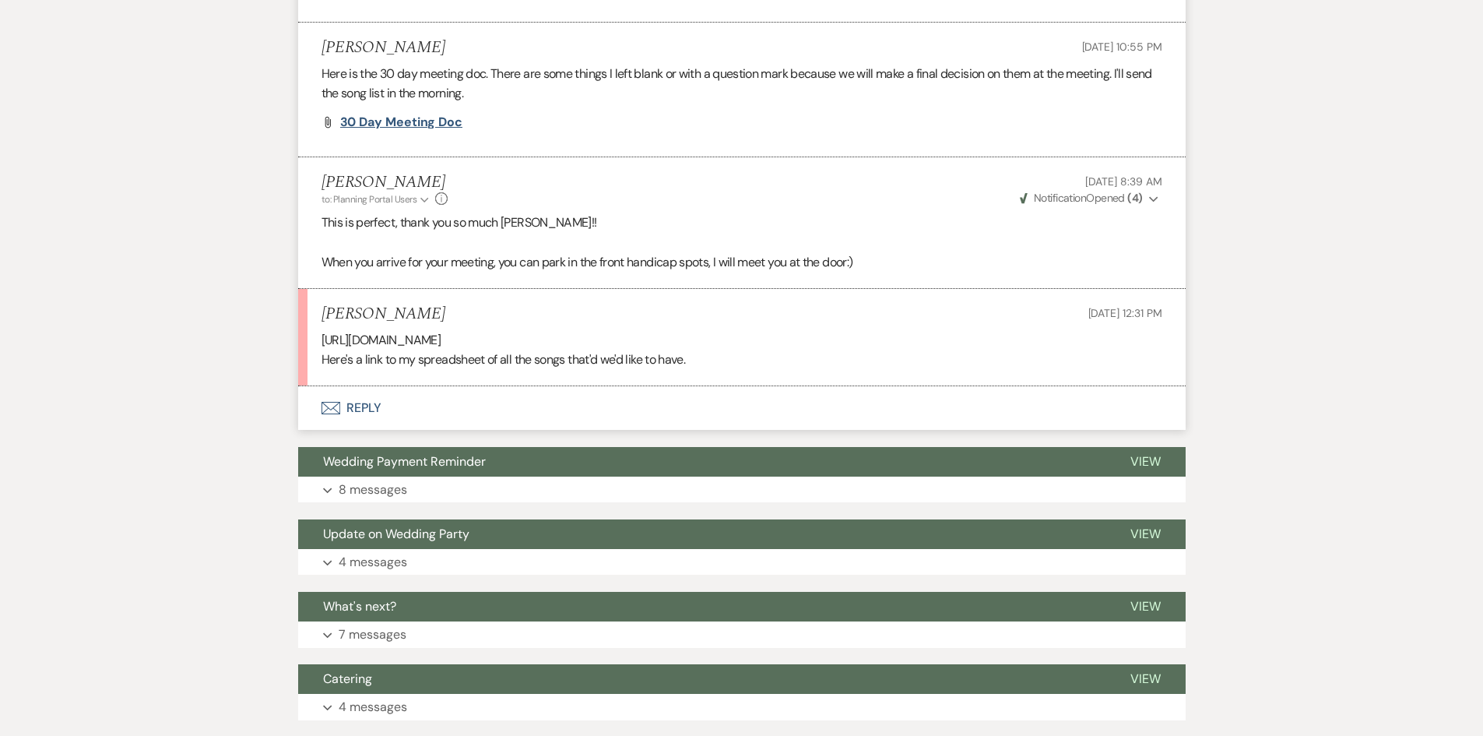
click at [431, 122] on span "30 Day Meeting doc" at bounding box center [401, 122] width 123 height 16
click at [389, 415] on button "Envelope Reply" at bounding box center [742, 408] width 888 height 44
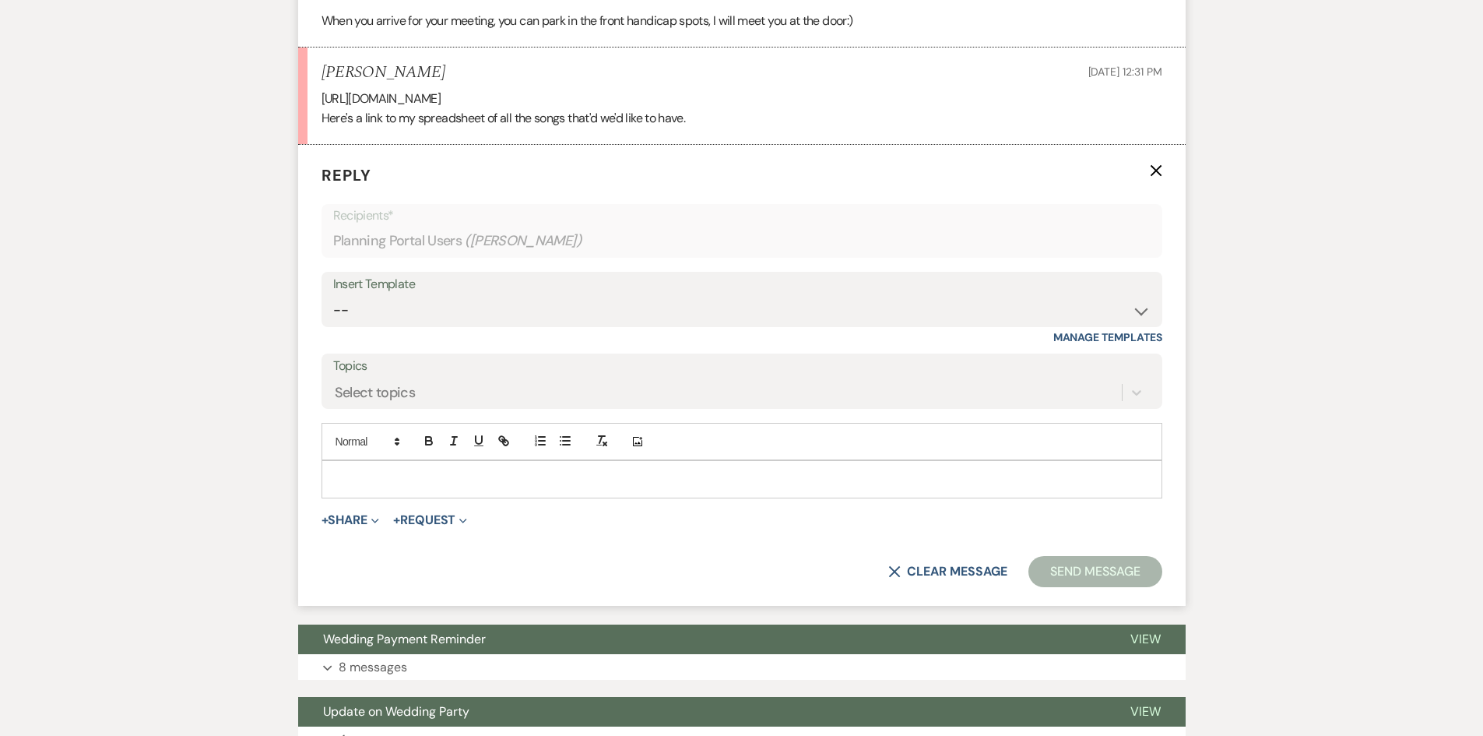
scroll to position [3597, 0]
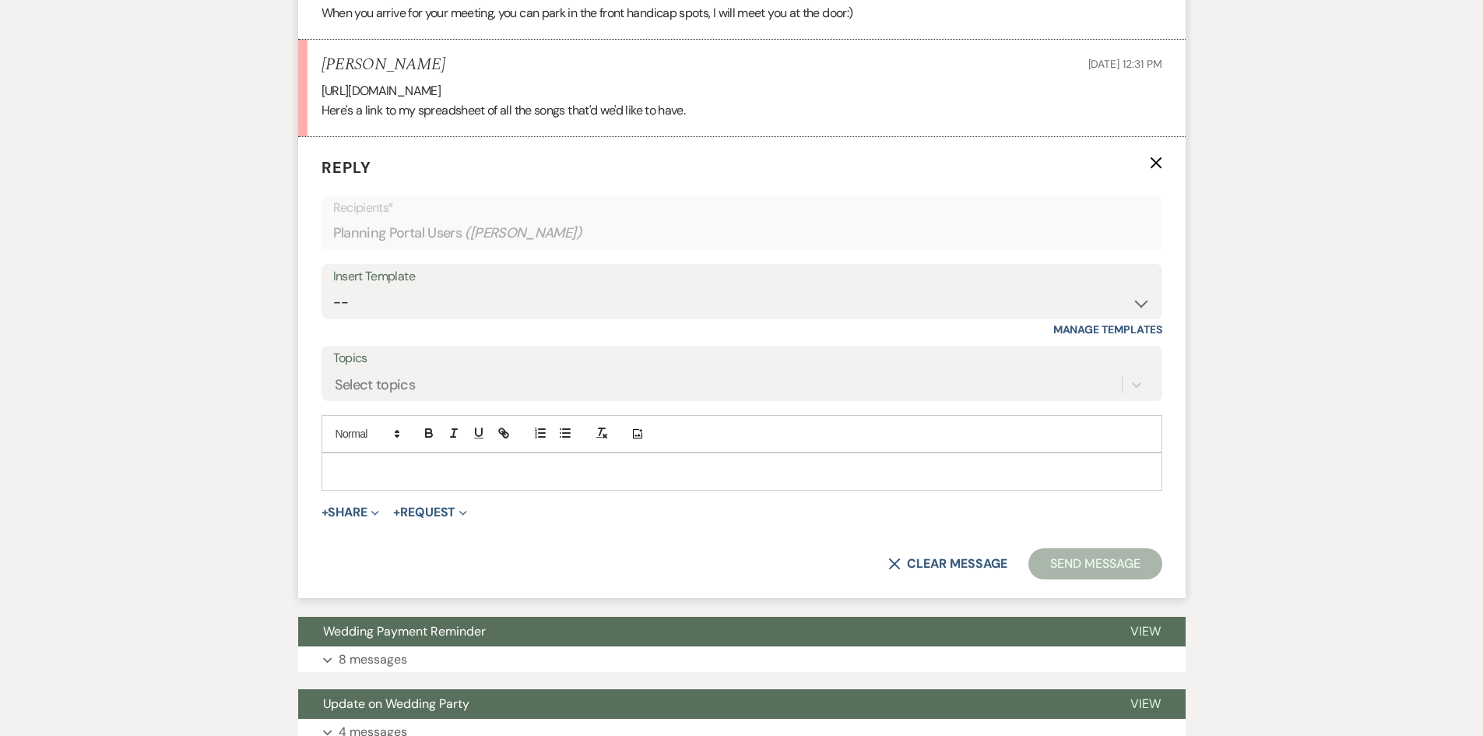
click at [406, 479] on p at bounding box center [742, 471] width 816 height 17
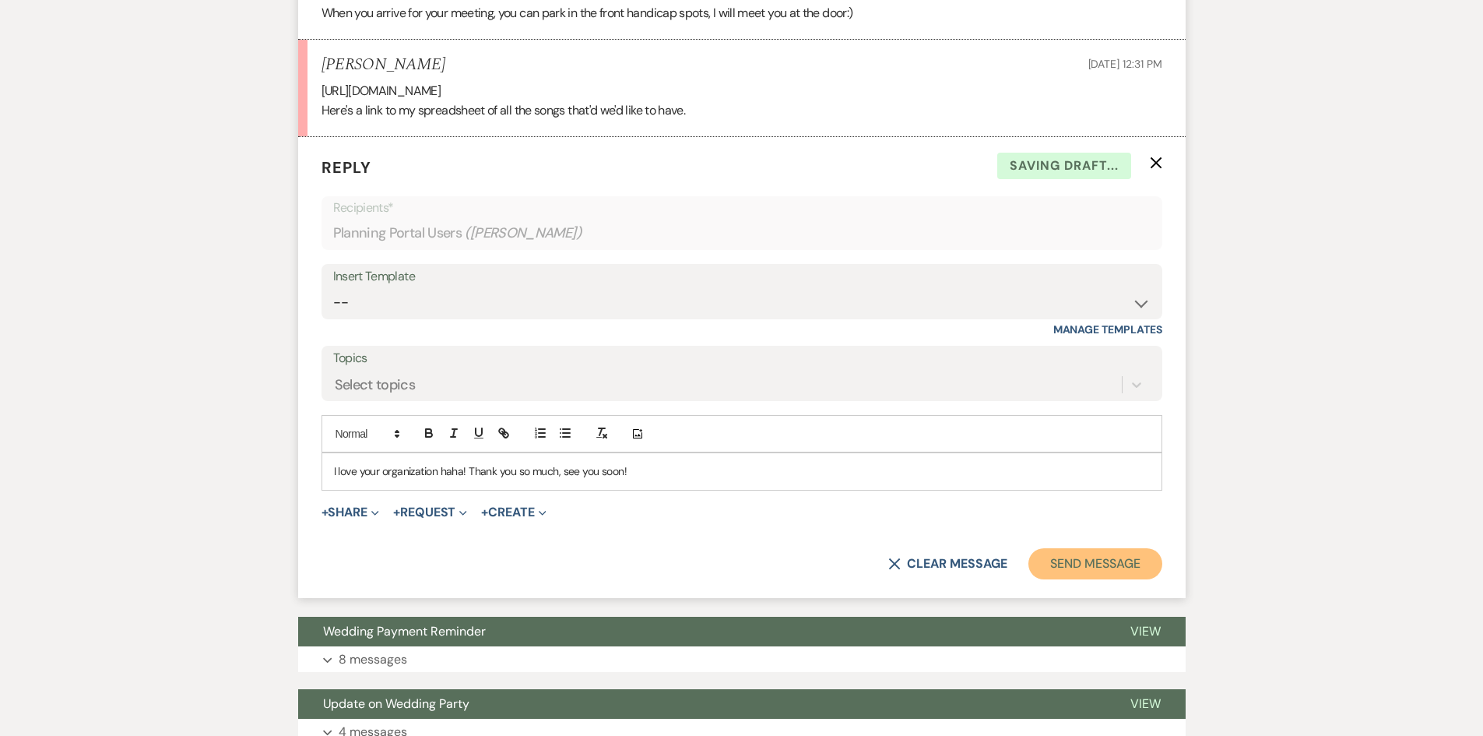
click at [1080, 557] on button "Send Message" at bounding box center [1095, 563] width 133 height 31
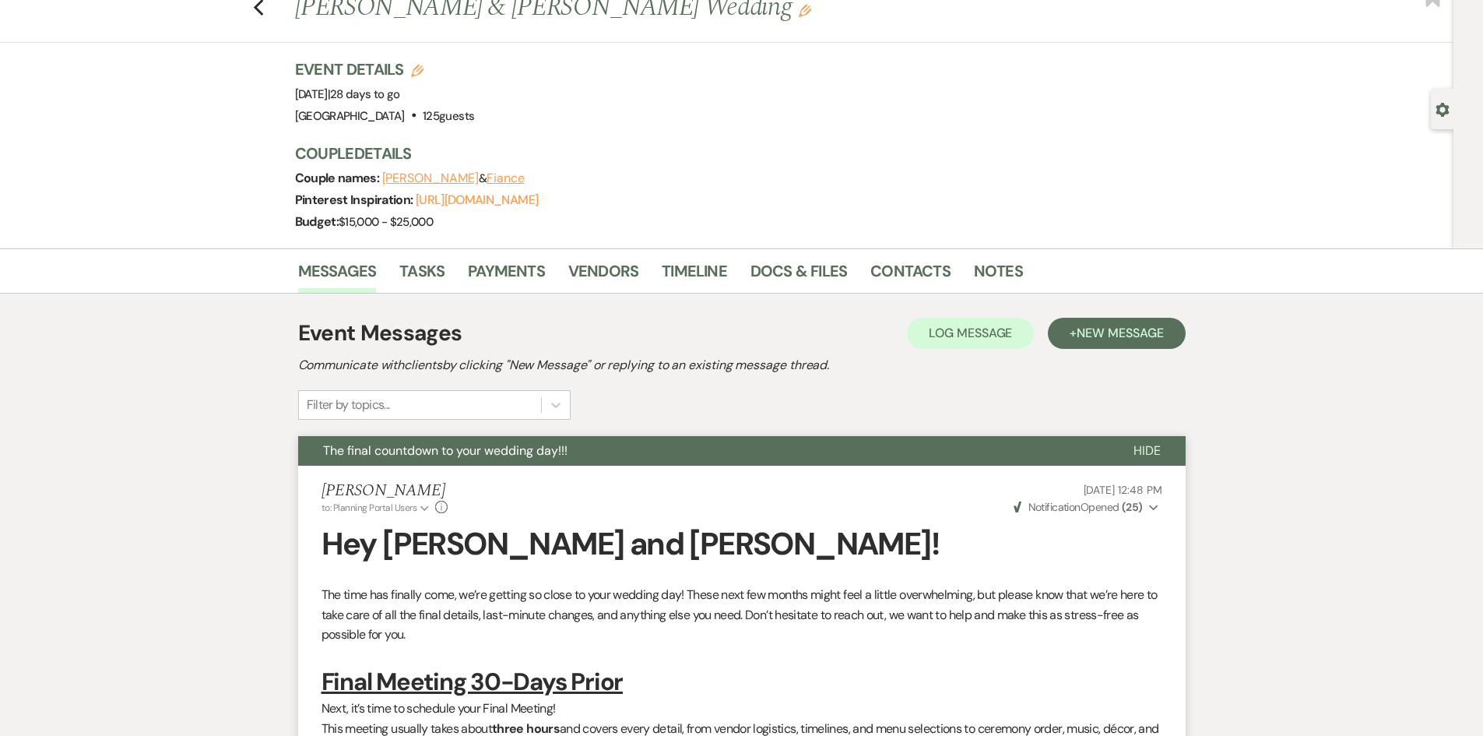
scroll to position [0, 0]
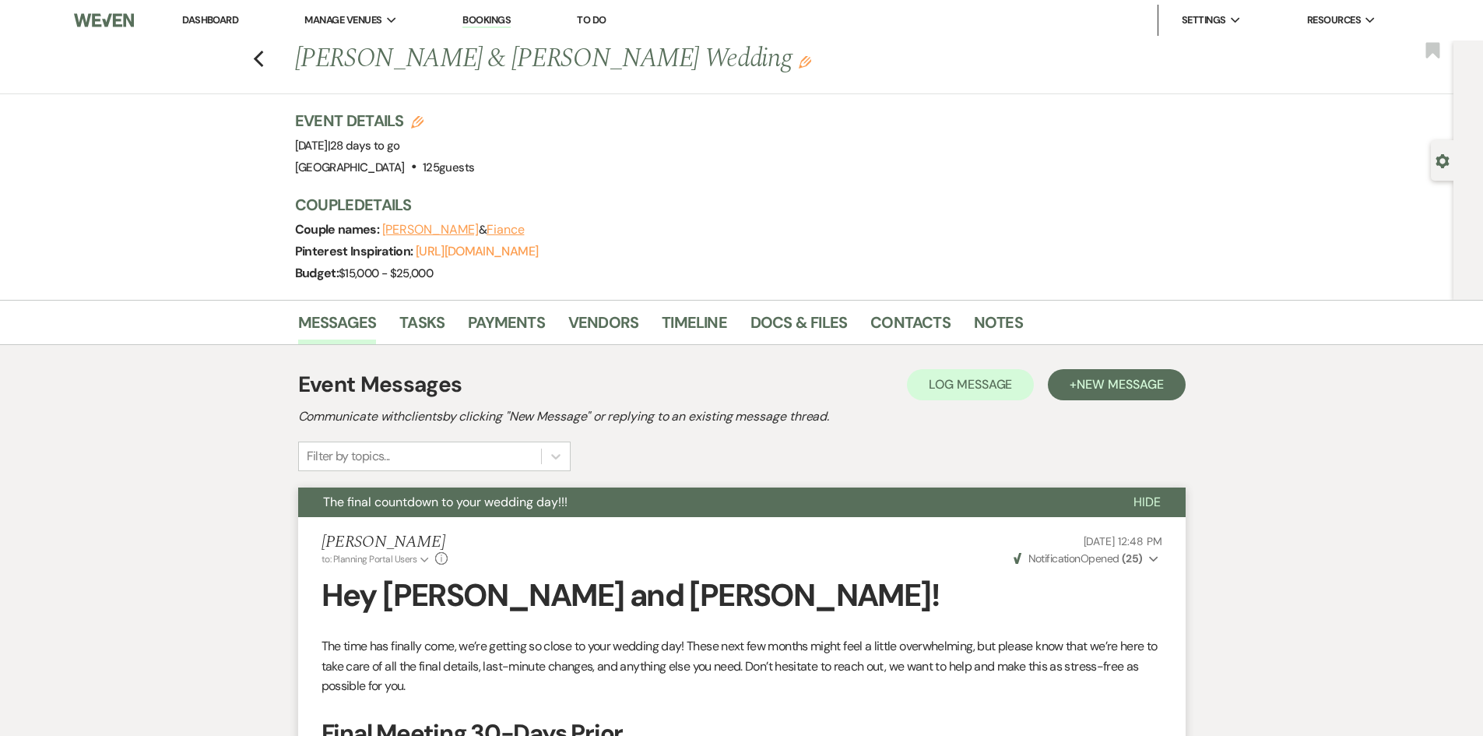
click at [200, 19] on link "Dashboard" at bounding box center [210, 19] width 56 height 13
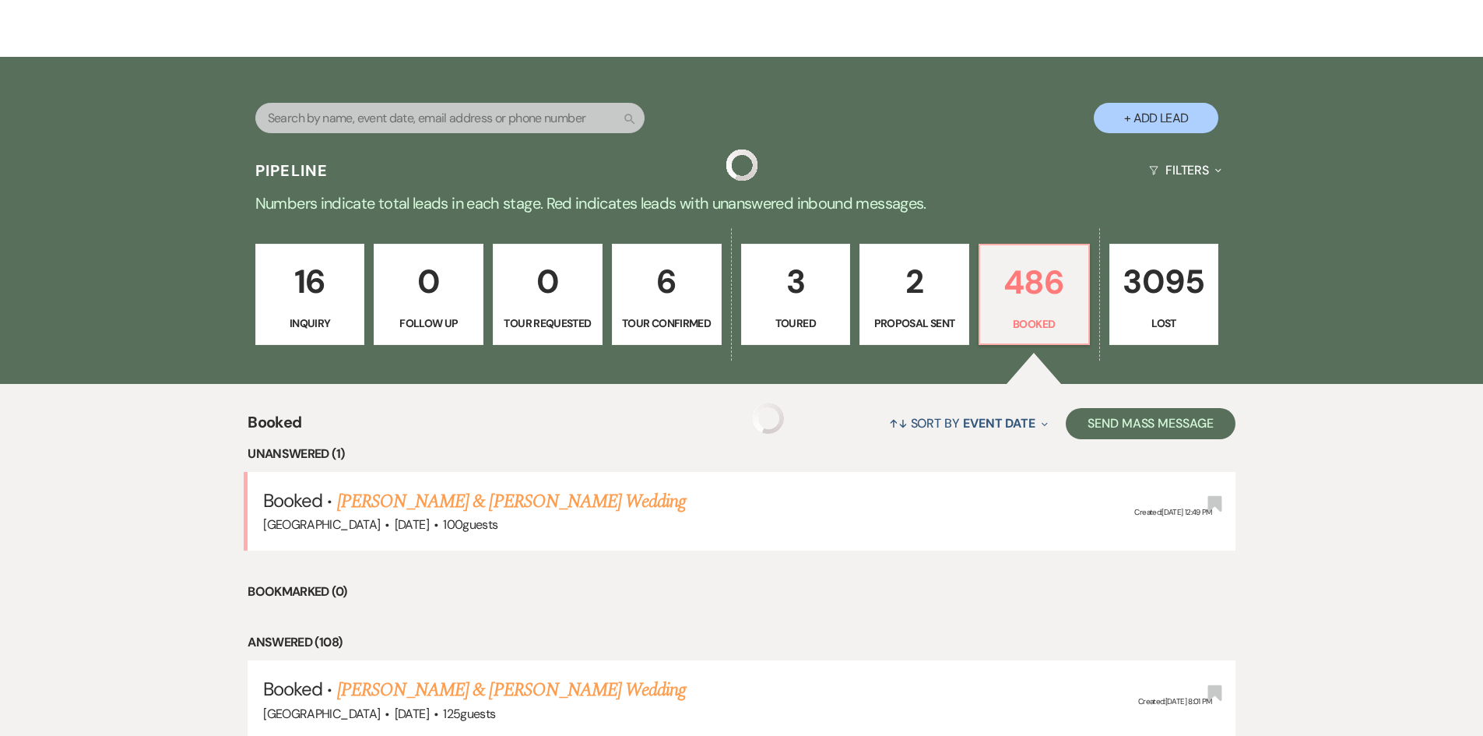
scroll to position [389, 0]
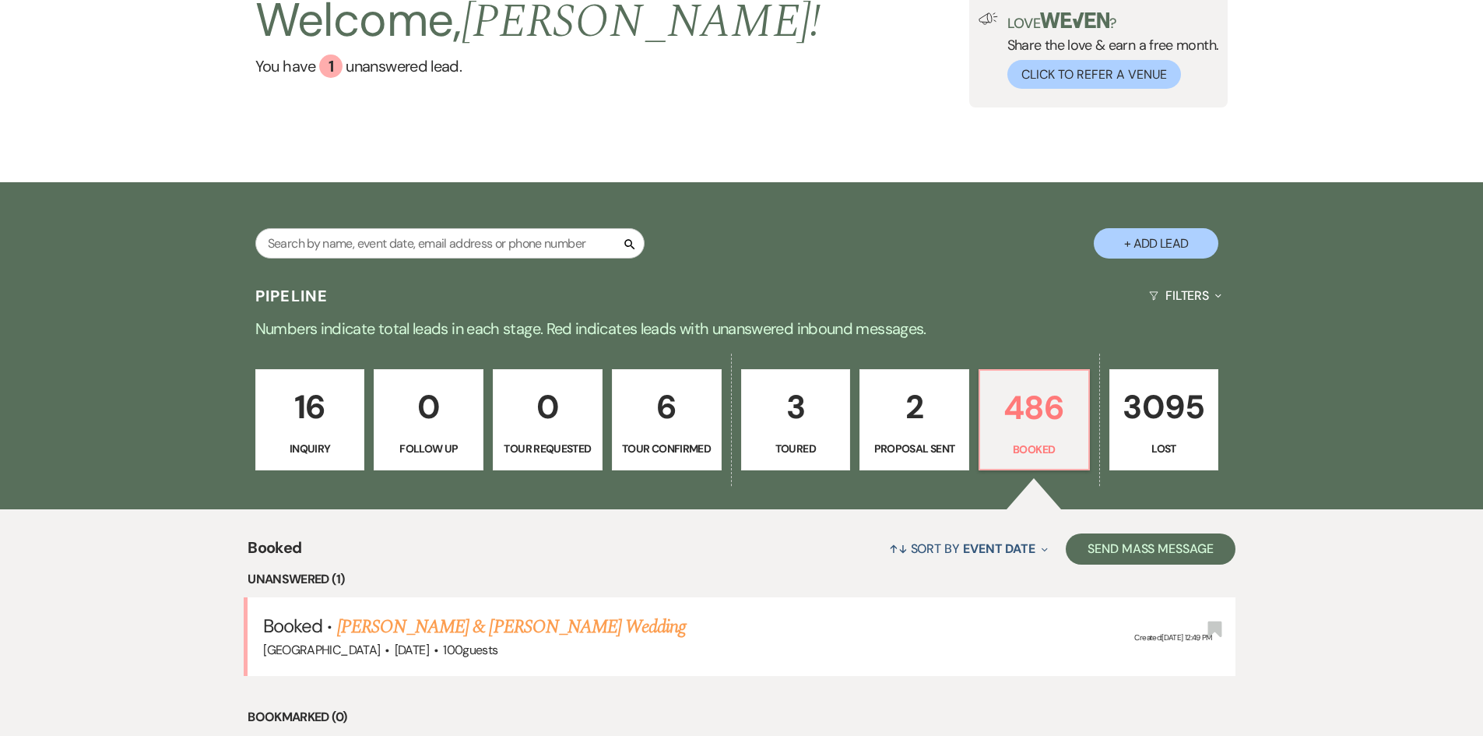
scroll to position [78, 0]
